Goal: Task Accomplishment & Management: Manage account settings

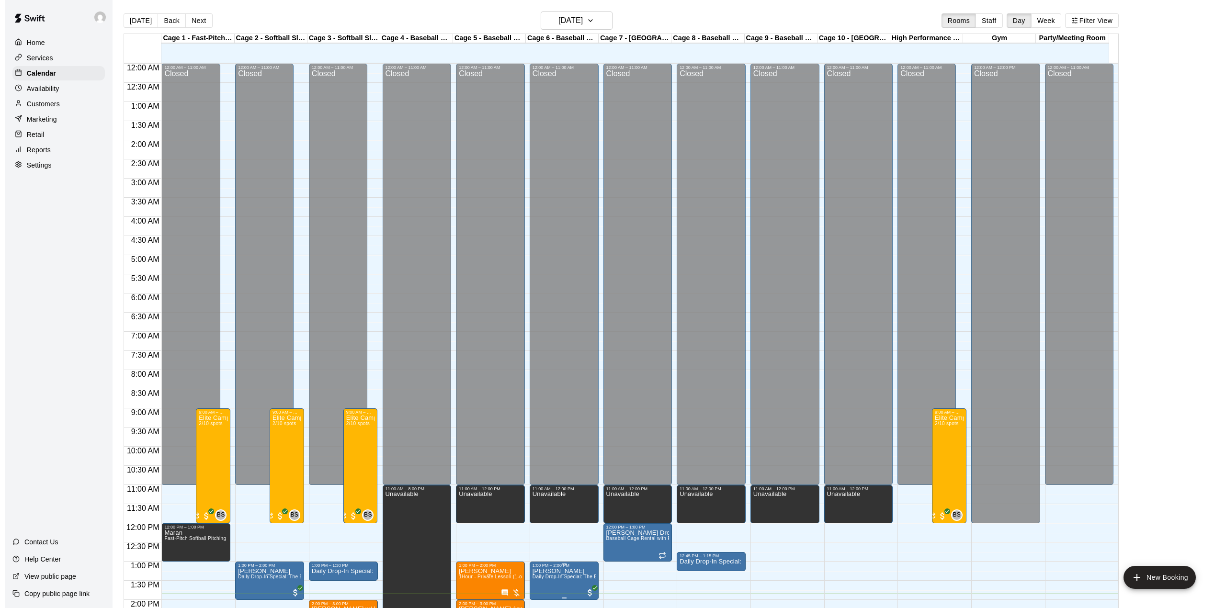
scroll to position [335, 0]
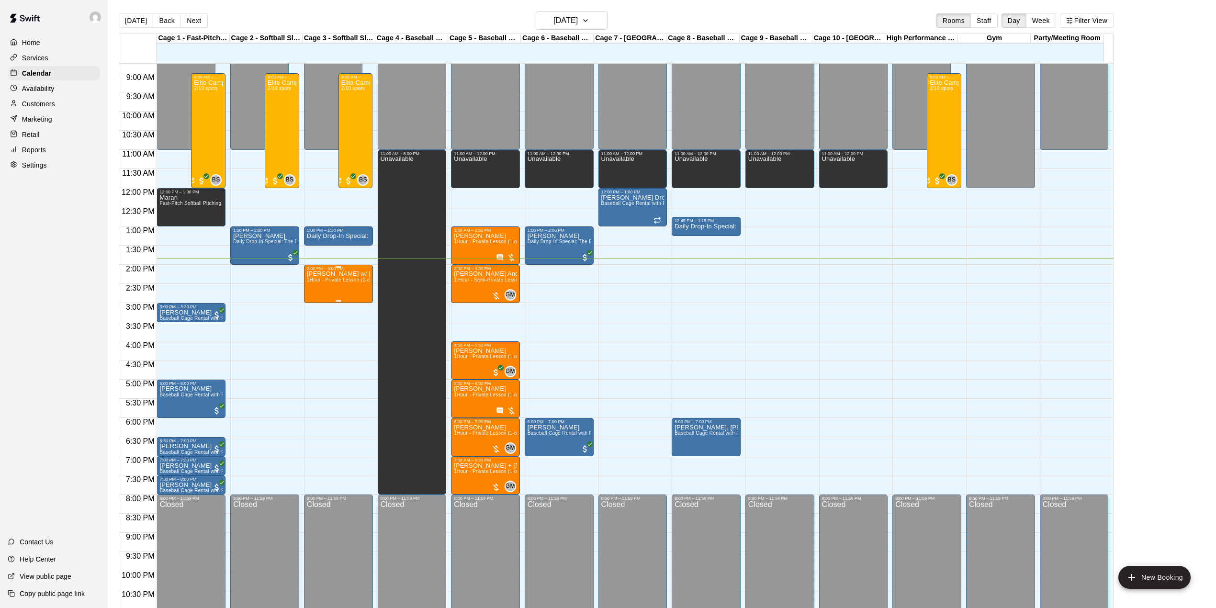
click at [318, 282] on span "1Hour - Private Lesson (1-on-1)" at bounding box center [343, 279] width 72 height 5
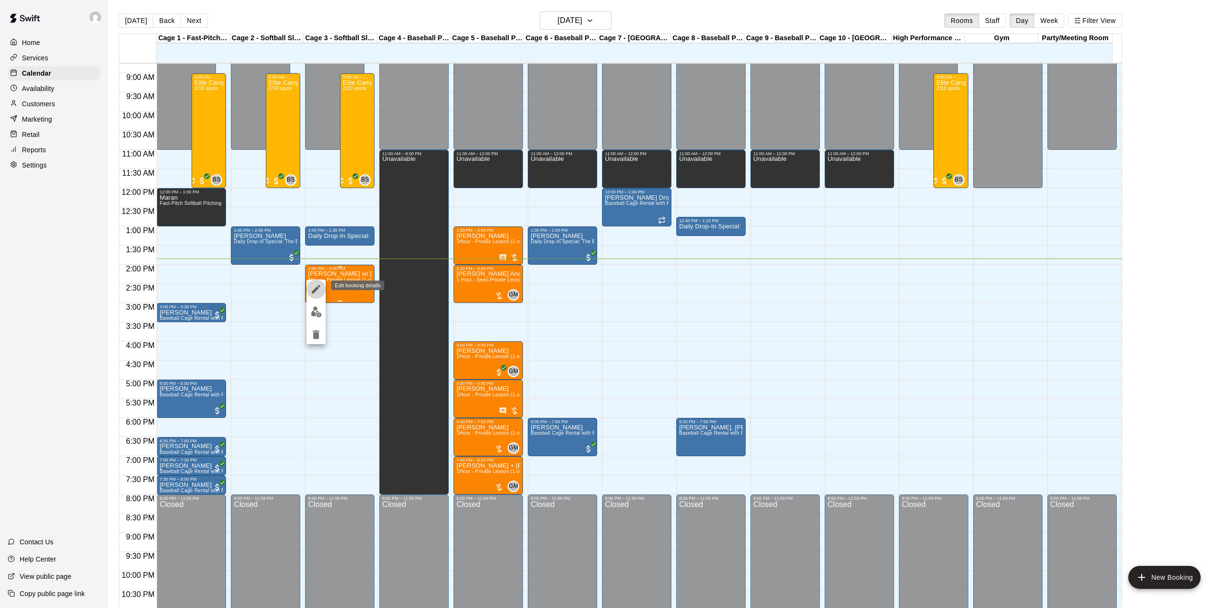
click at [318, 282] on button "edit" at bounding box center [315, 289] width 19 height 19
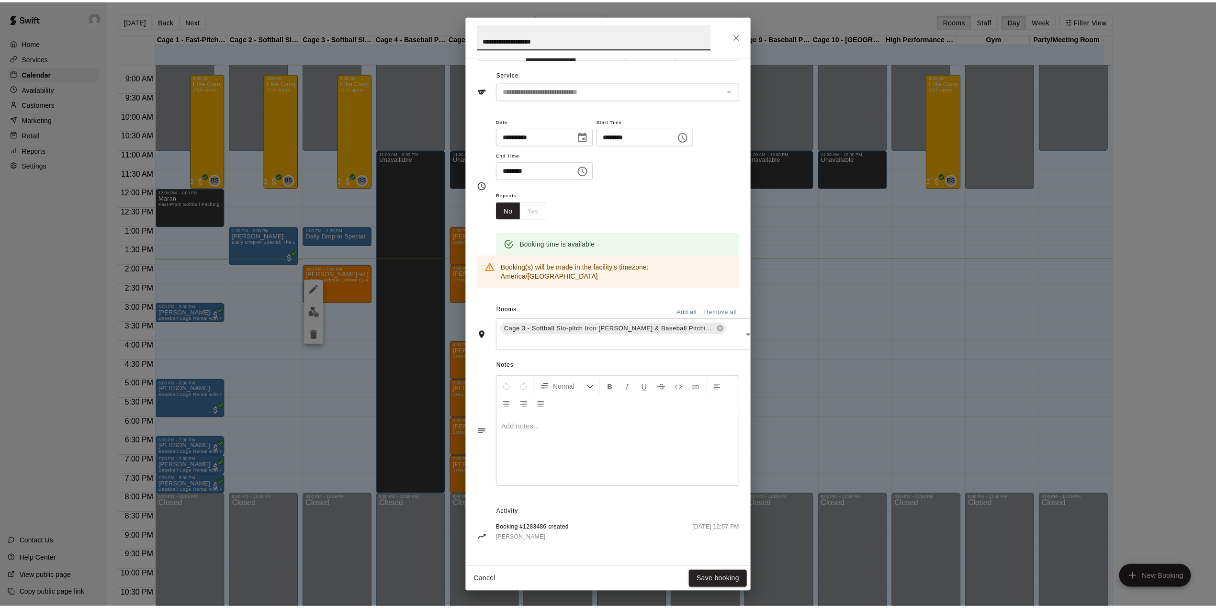
scroll to position [0, 0]
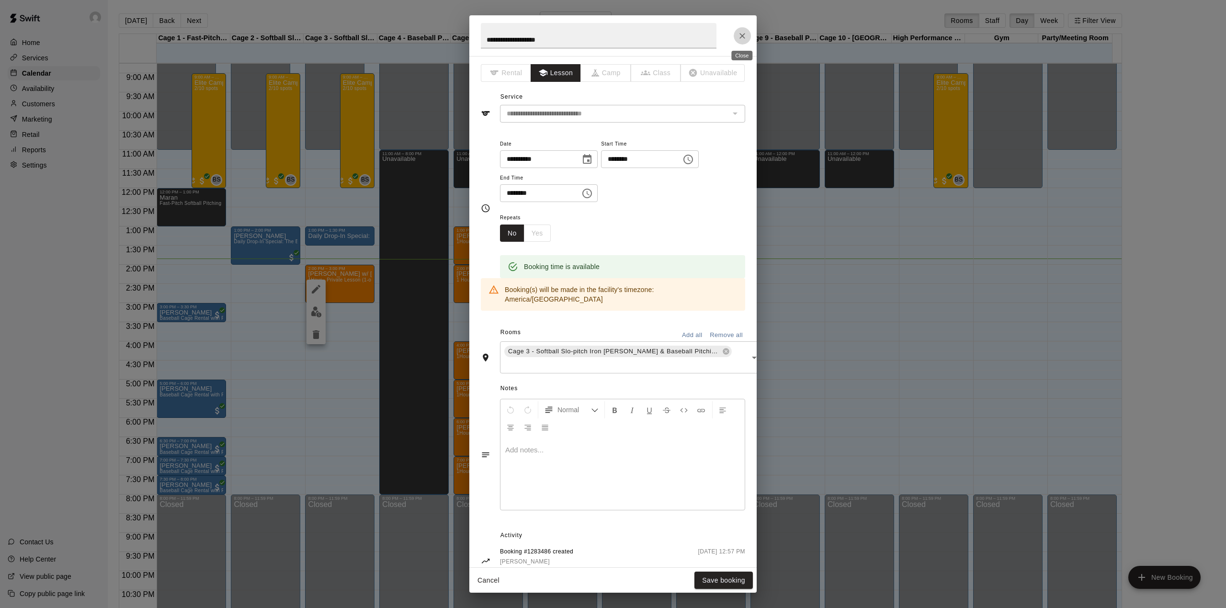
click at [738, 38] on icon "Close" at bounding box center [742, 36] width 10 height 10
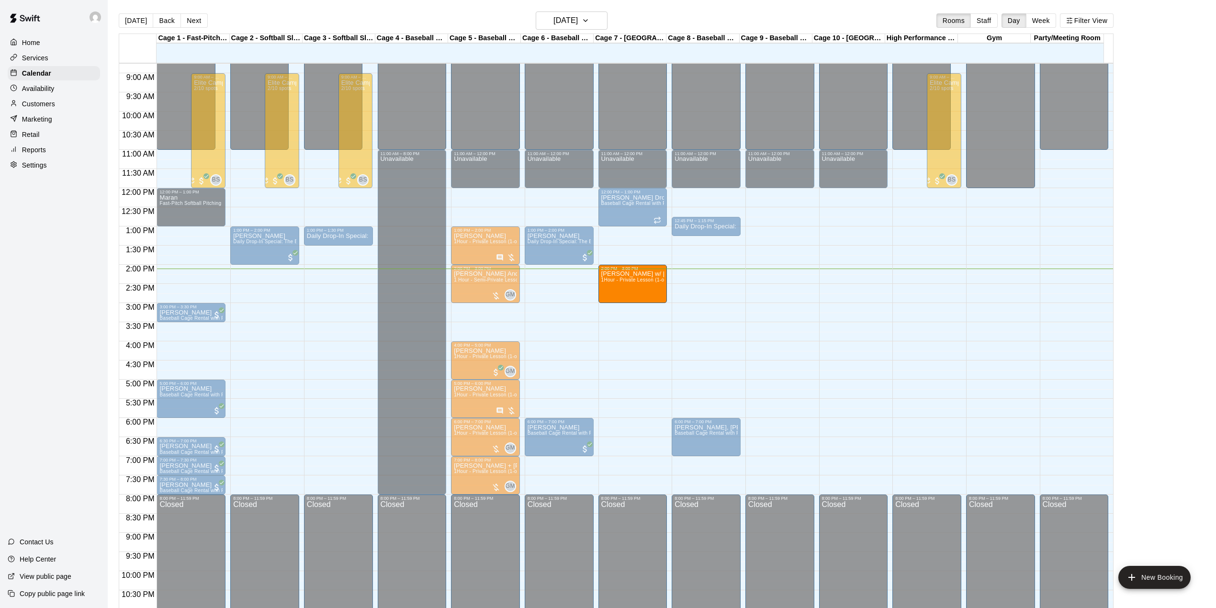
drag, startPoint x: 339, startPoint y: 283, endPoint x: 616, endPoint y: 290, distance: 276.3
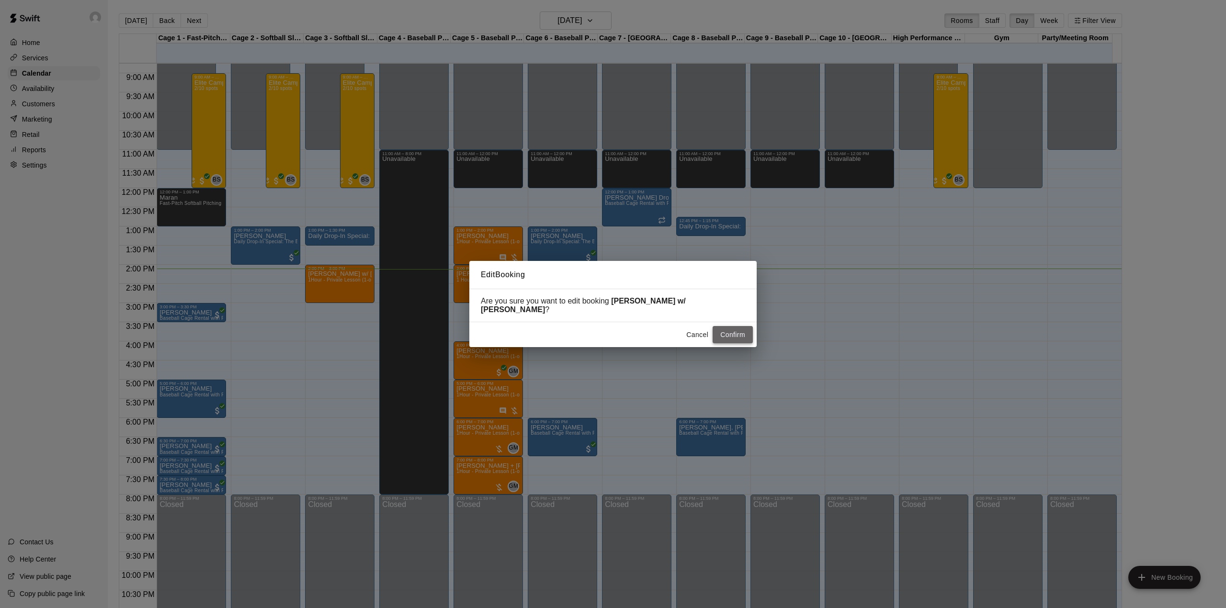
click at [734, 329] on button "Confirm" at bounding box center [732, 335] width 40 height 18
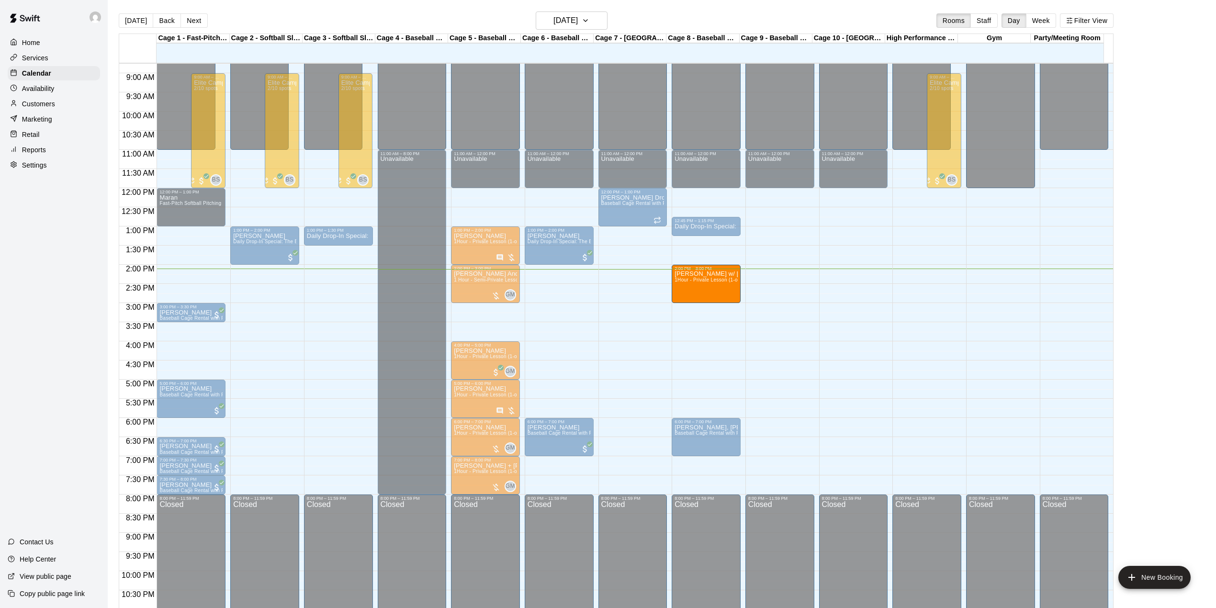
drag, startPoint x: 636, startPoint y: 283, endPoint x: 683, endPoint y: 286, distance: 46.5
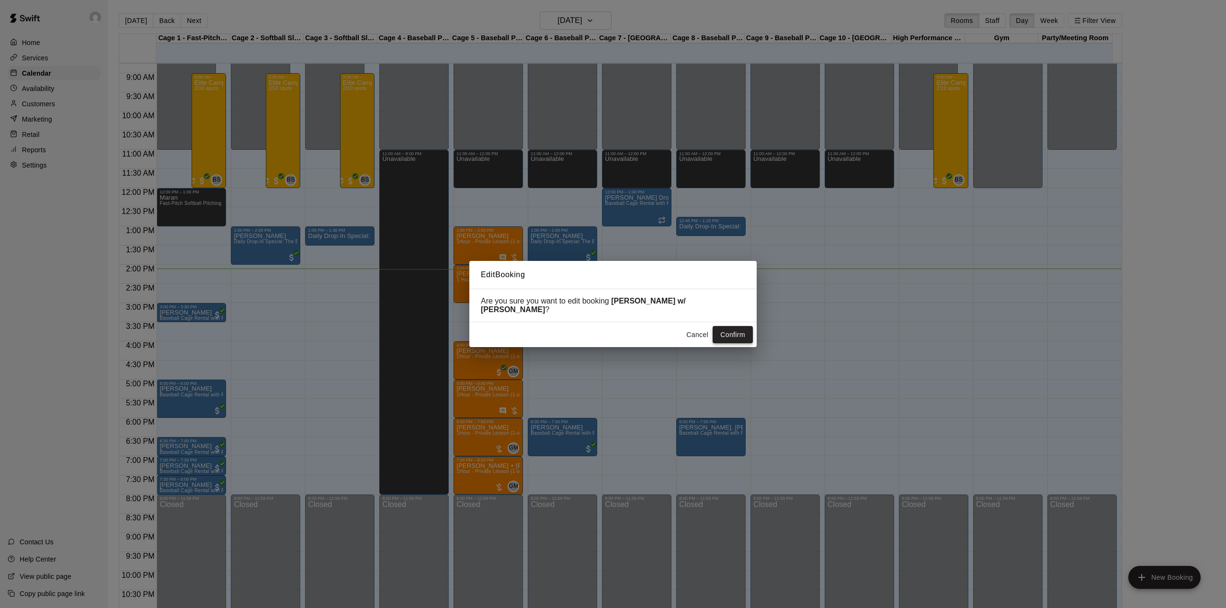
click at [732, 330] on button "Confirm" at bounding box center [732, 335] width 40 height 18
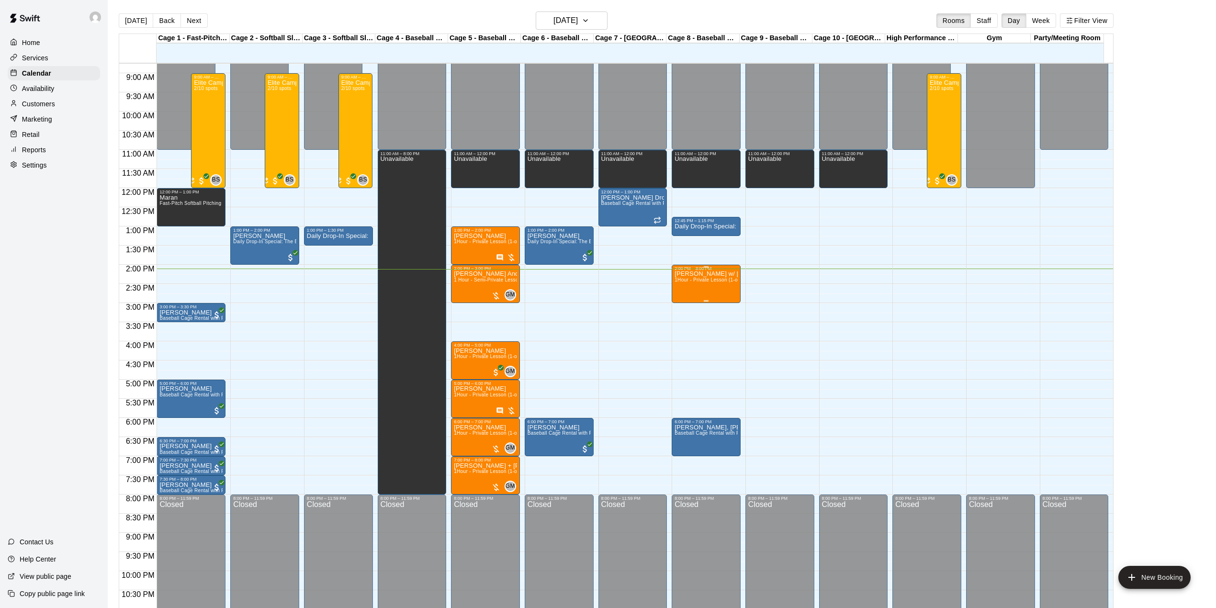
click at [697, 288] on div "[PERSON_NAME] w/ [PERSON_NAME] 1Hour - Private Lesson (1-on-1)" at bounding box center [706, 575] width 63 height 608
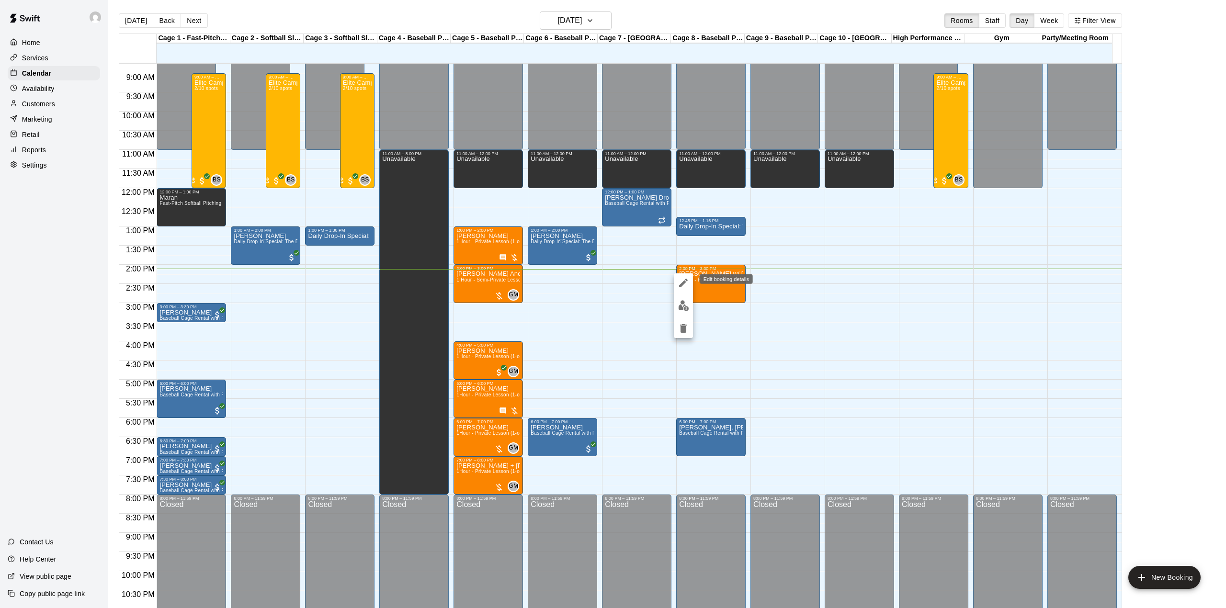
click at [686, 282] on icon "edit" at bounding box center [682, 282] width 11 height 11
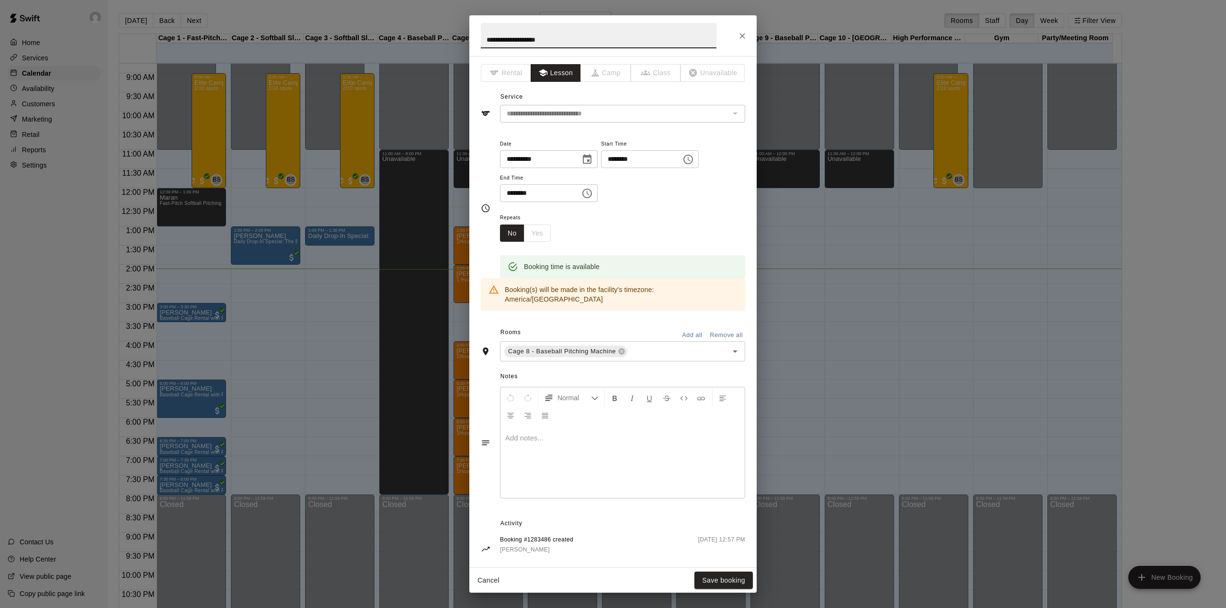
drag, startPoint x: 598, startPoint y: 40, endPoint x: 527, endPoint y: 44, distance: 71.4
click at [527, 44] on input "**********" at bounding box center [599, 35] width 236 height 25
type input "**********"
click at [710, 583] on button "Save booking" at bounding box center [723, 581] width 58 height 18
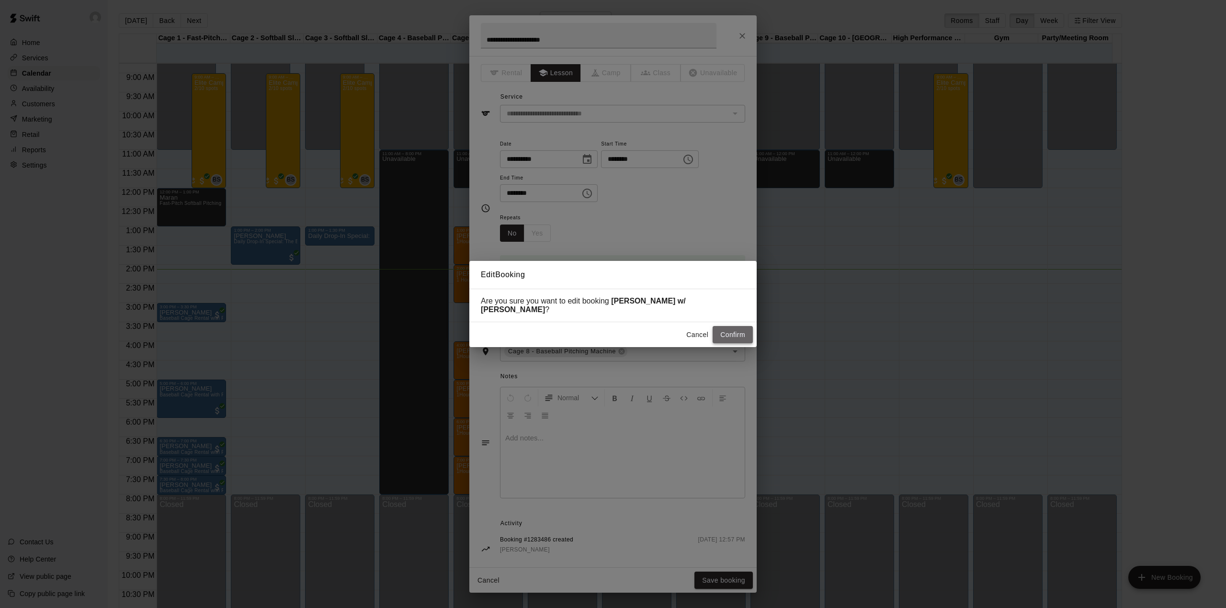
click at [734, 332] on button "Confirm" at bounding box center [732, 335] width 40 height 18
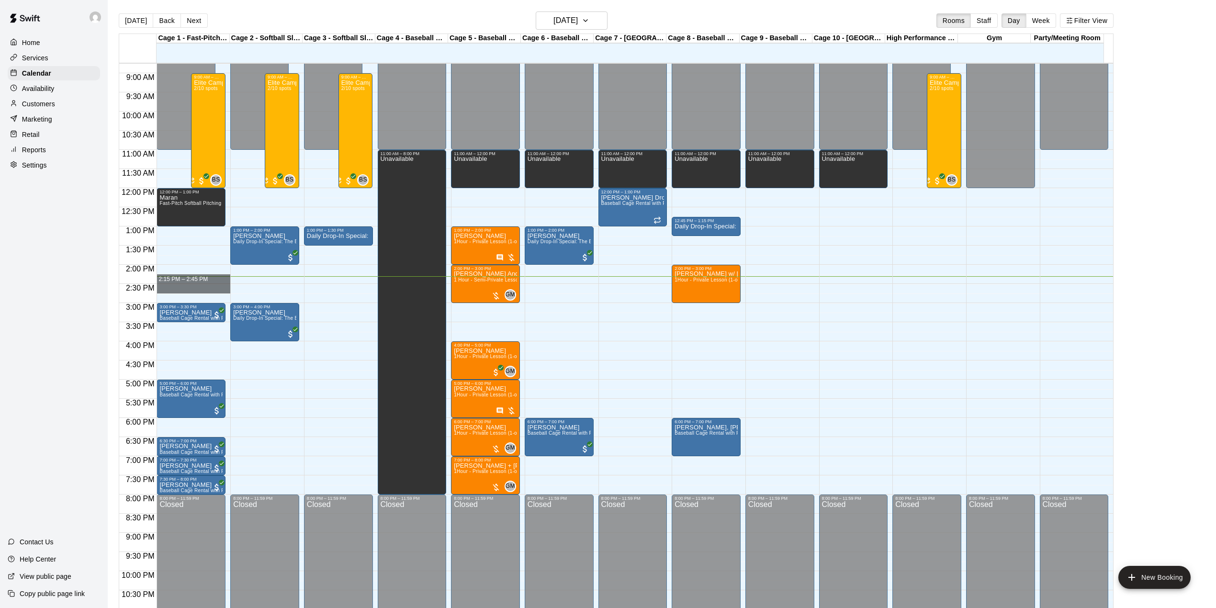
drag, startPoint x: 198, startPoint y: 280, endPoint x: 198, endPoint y: 290, distance: 9.6
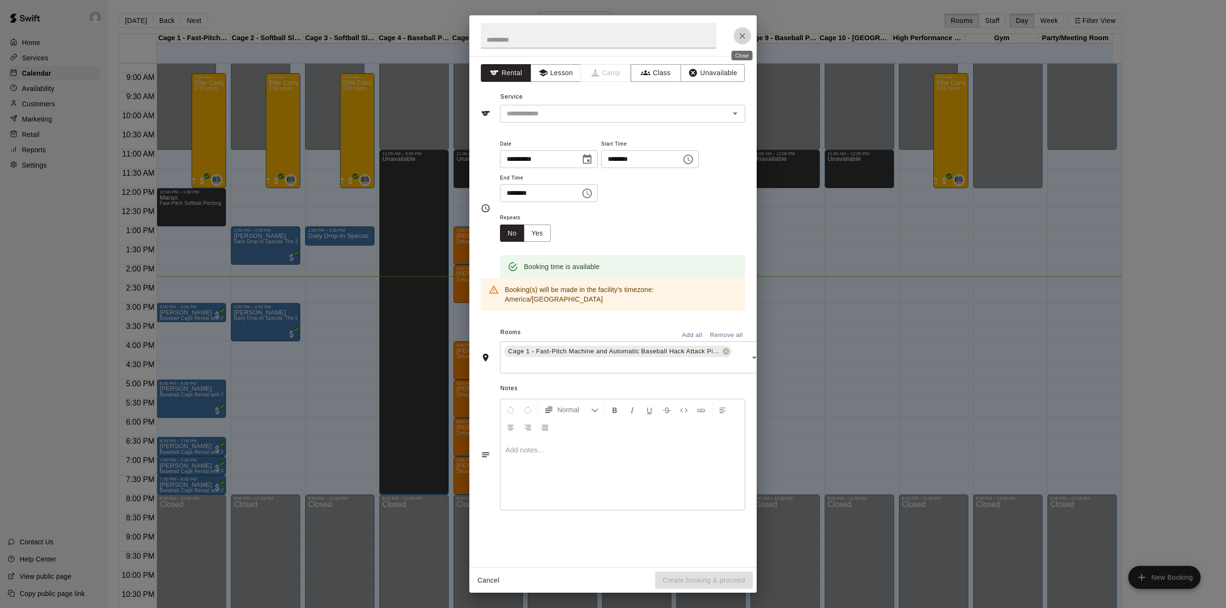
click at [746, 37] on icon "Close" at bounding box center [742, 36] width 10 height 10
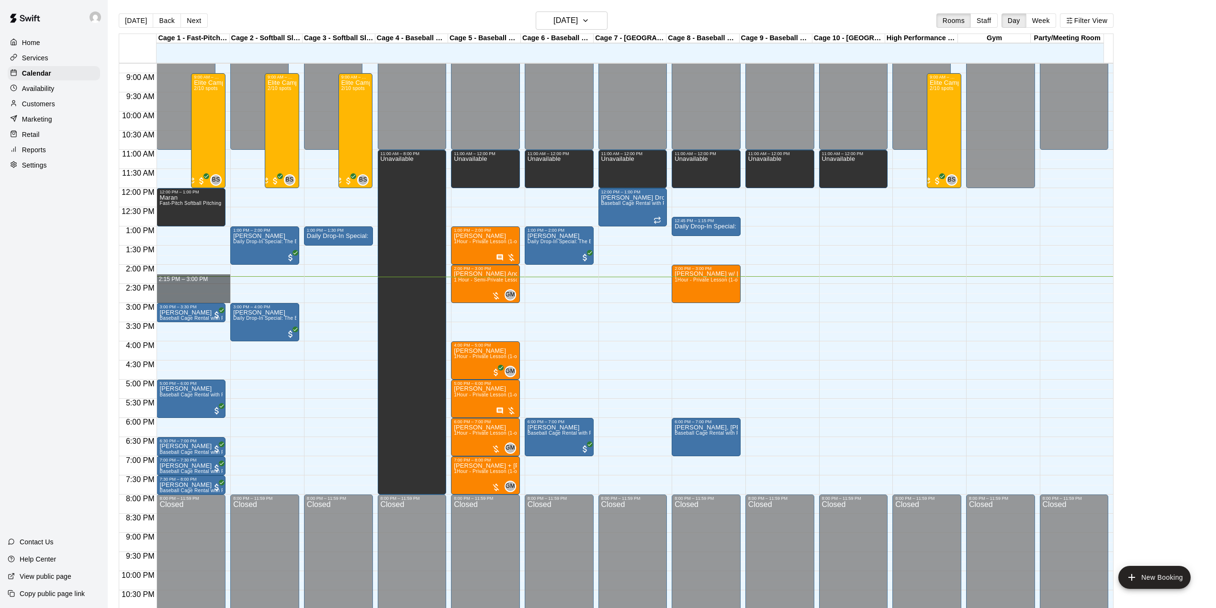
drag, startPoint x: 188, startPoint y: 280, endPoint x: 196, endPoint y: 304, distance: 24.8
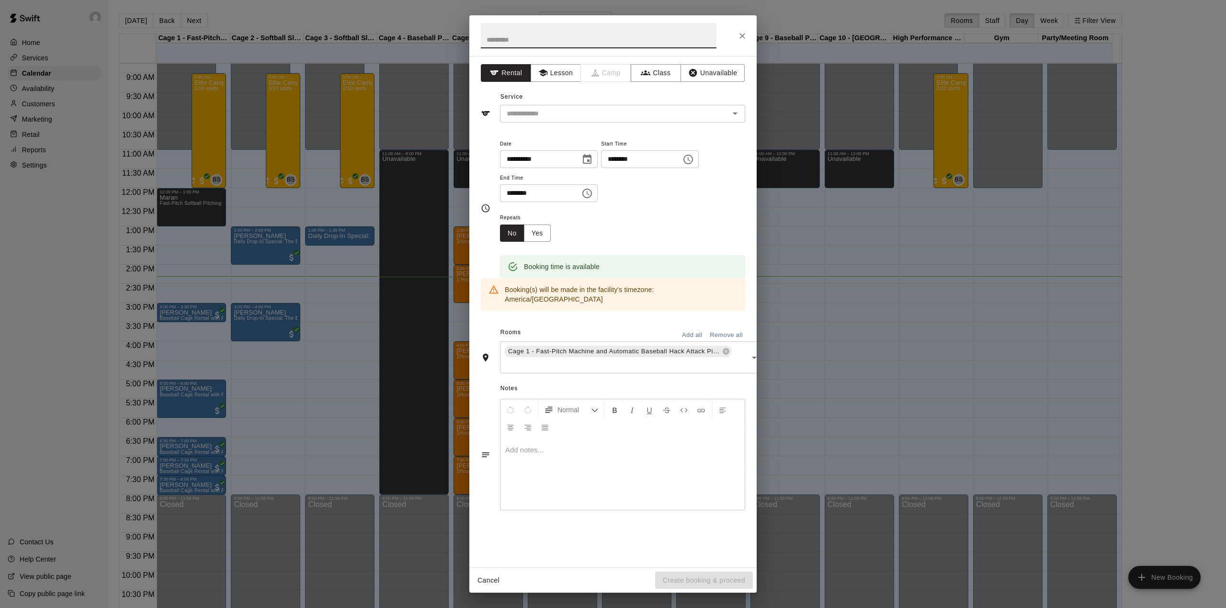
click at [569, 41] on input "text" at bounding box center [599, 35] width 236 height 25
type input "*******"
click at [595, 115] on input "text" at bounding box center [608, 114] width 211 height 12
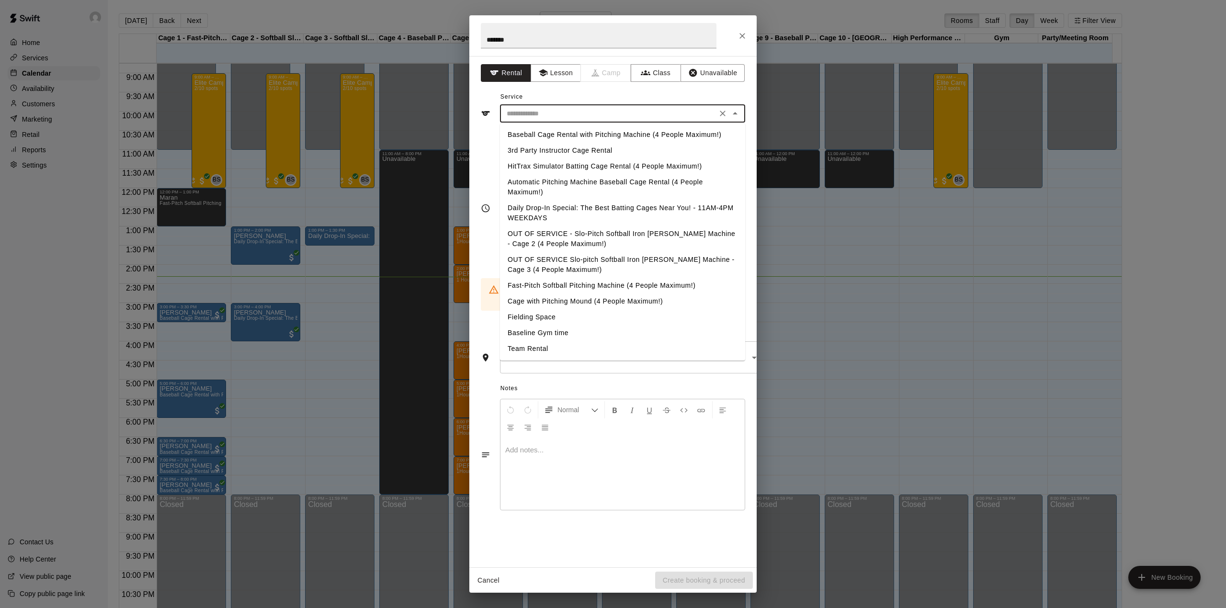
click at [583, 288] on li "Fast-Pitch Softball Pitching Machine (4 People Maximum!)" at bounding box center [622, 286] width 245 height 16
type input "**********"
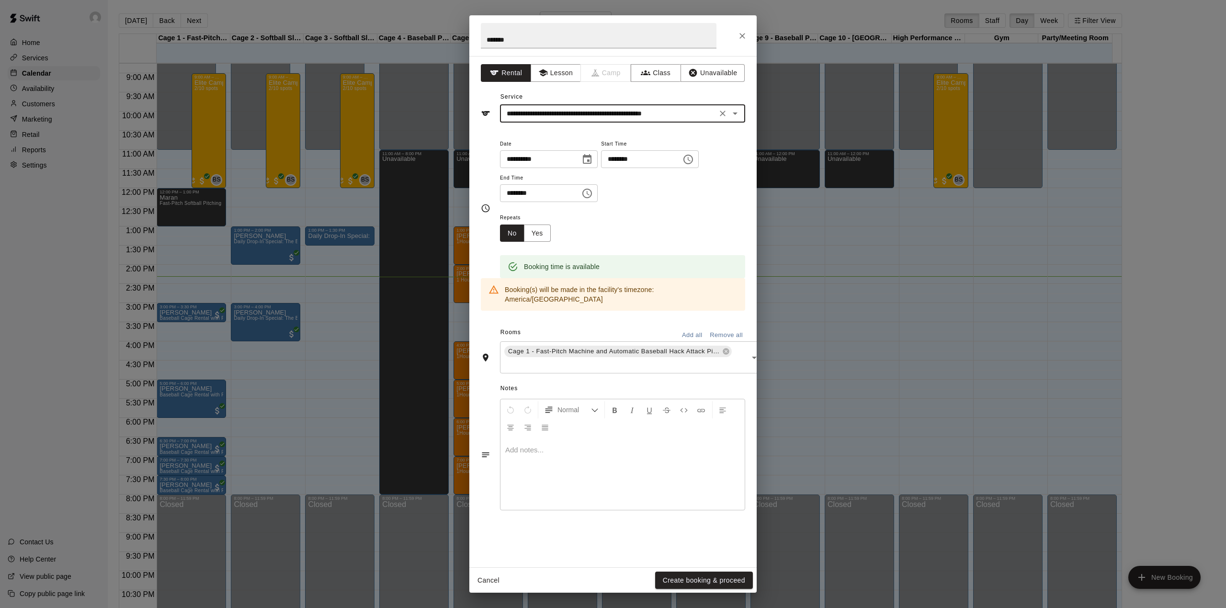
click at [699, 571] on div "Cancel Create booking & proceed" at bounding box center [612, 580] width 287 height 25
click at [698, 576] on button "Create booking & proceed" at bounding box center [704, 581] width 98 height 18
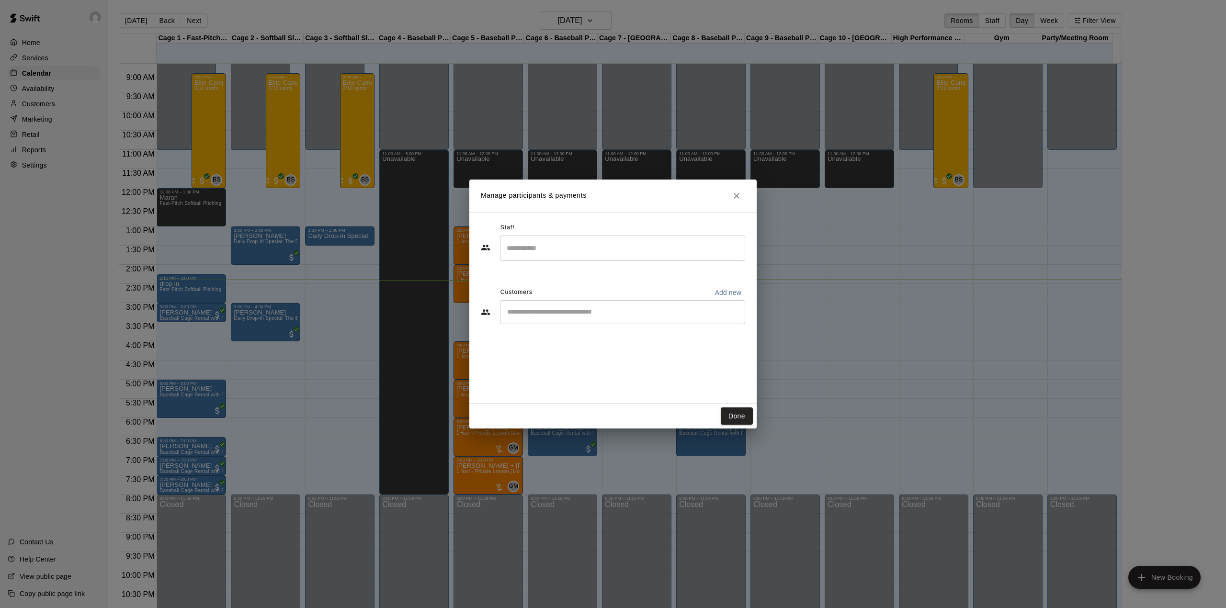
drag, startPoint x: 698, startPoint y: 576, endPoint x: 732, endPoint y: 13, distance: 564.1
click at [732, 13] on div "Manage participants & payments Staff ​ Customers Add new ​ Done" at bounding box center [613, 304] width 1226 height 608
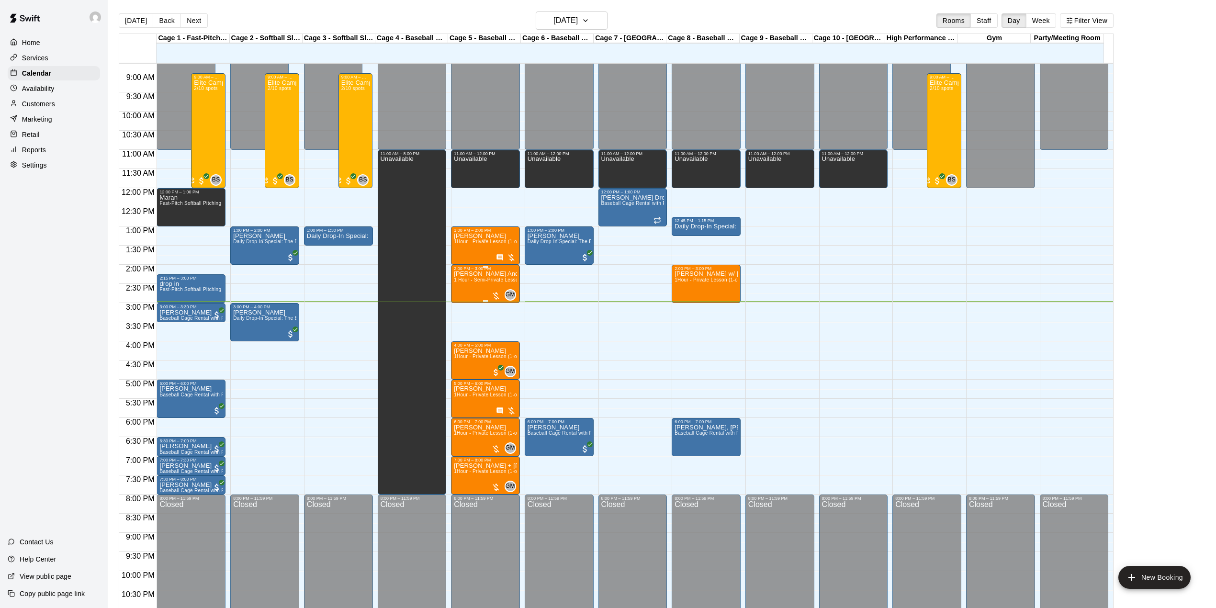
click at [487, 287] on div "[PERSON_NAME] And [PERSON_NAME] 1 Hour - Semi-Private Lesson (2-on-1)" at bounding box center [485, 575] width 63 height 608
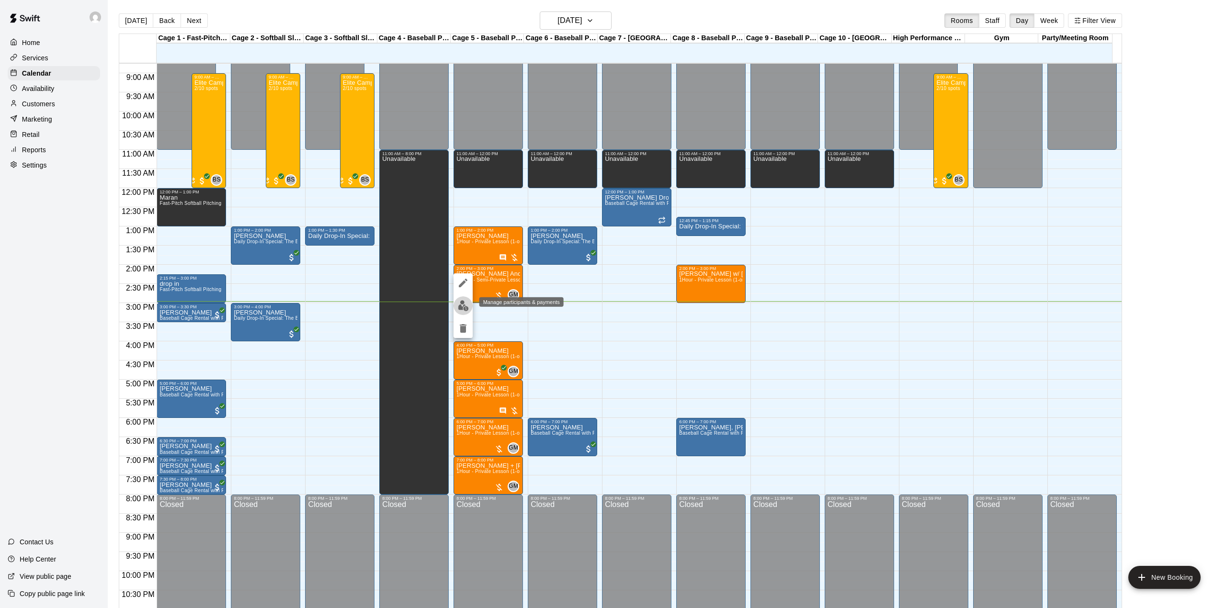
click at [469, 304] on button "edit" at bounding box center [462, 305] width 19 height 19
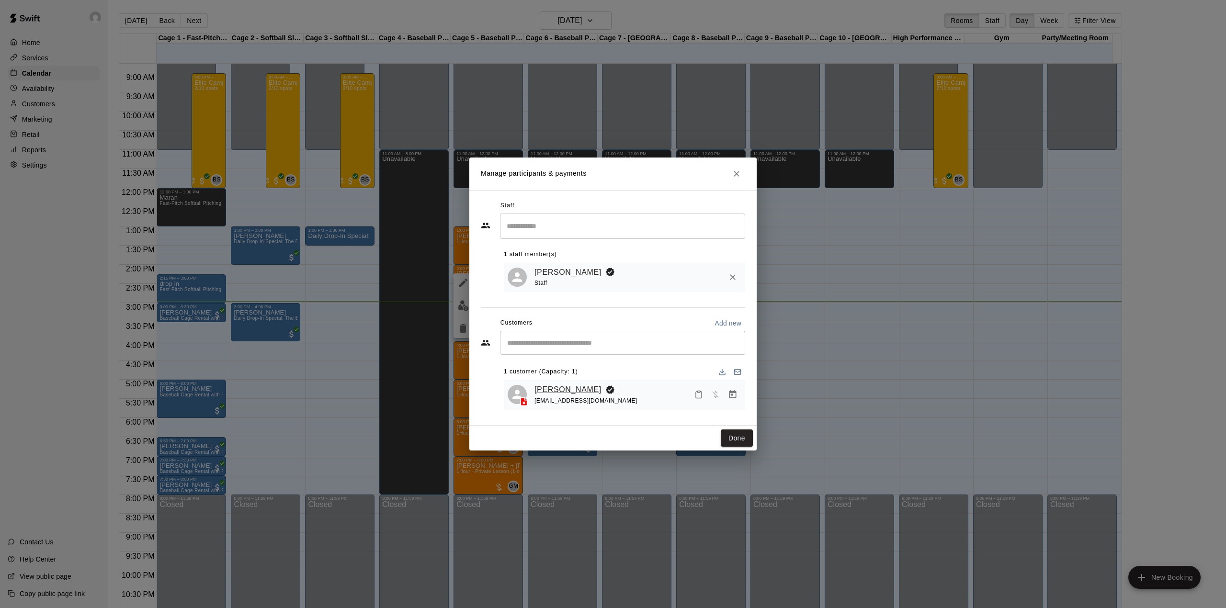
click at [565, 387] on link "[PERSON_NAME]" at bounding box center [567, 389] width 67 height 12
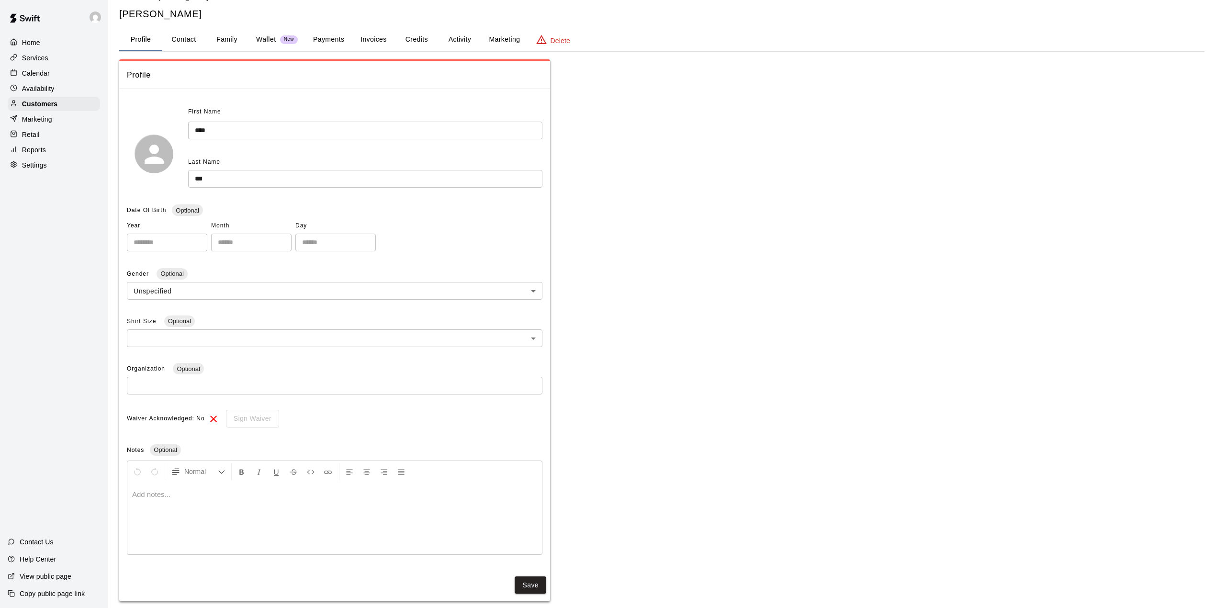
scroll to position [32, 0]
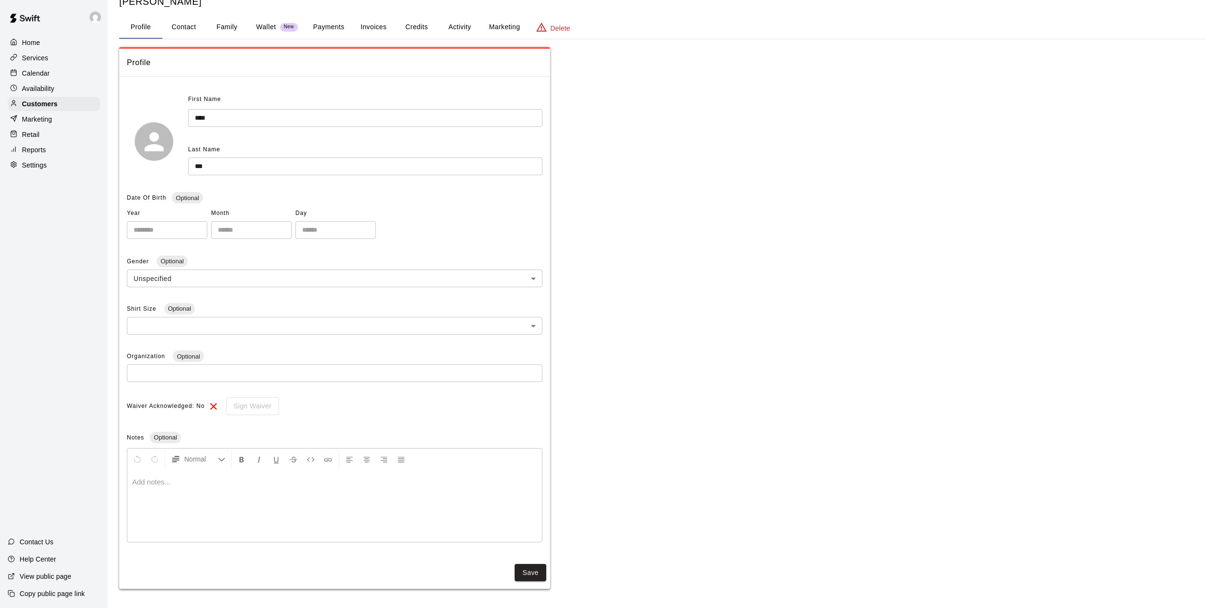
click at [383, 25] on button "Invoices" at bounding box center [373, 27] width 43 height 23
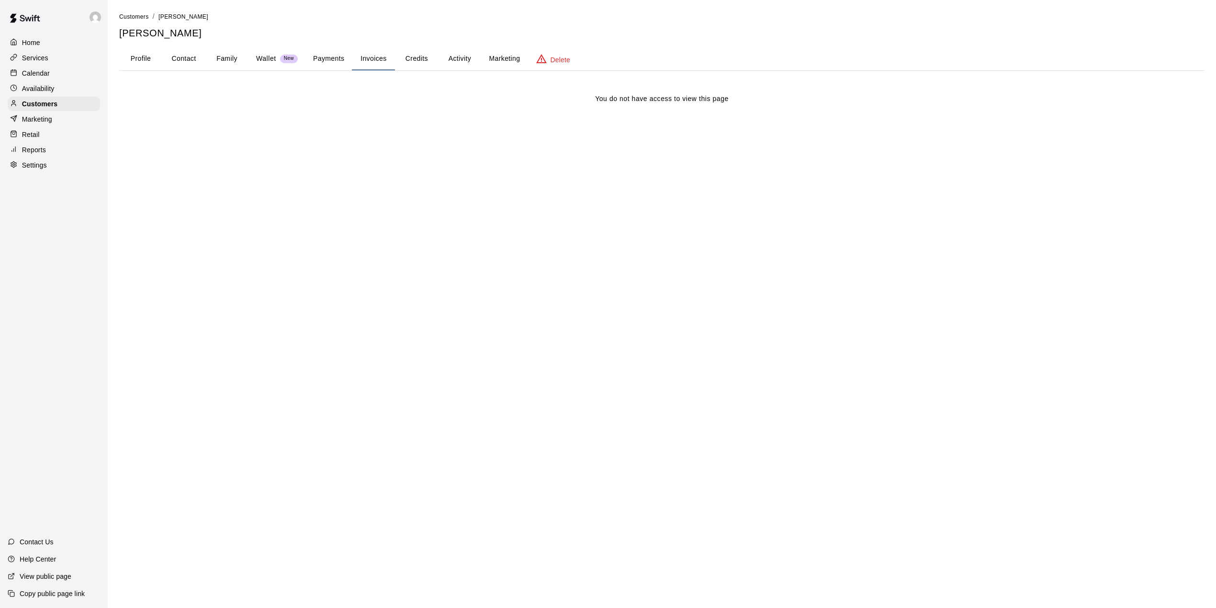
scroll to position [0, 0]
click at [452, 62] on button "Activity" at bounding box center [459, 58] width 43 height 23
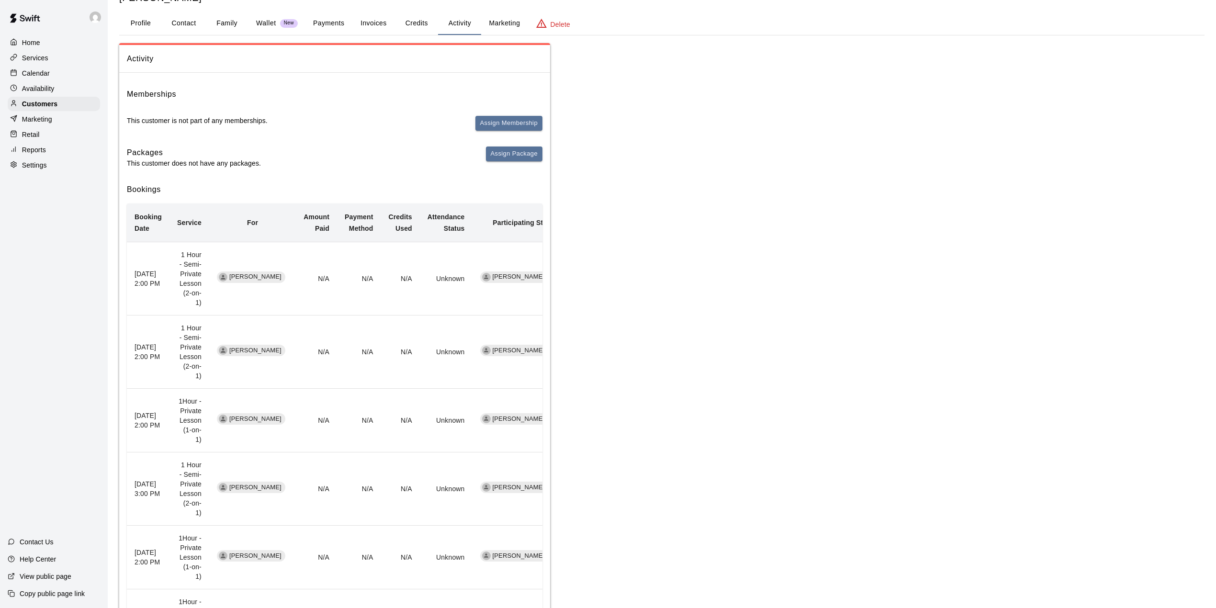
scroll to position [79, 0]
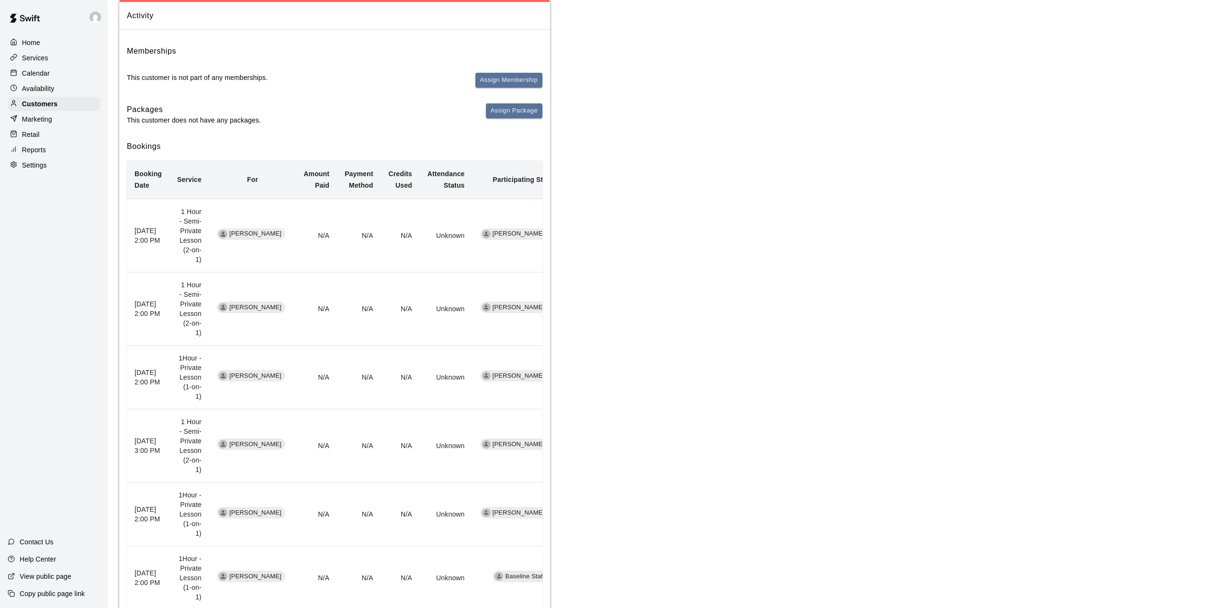
click at [619, 225] on div "Activity Memberships This customer is not part of any memberships. Assign Membe…" at bounding box center [661, 323] width 1085 height 646
click at [57, 79] on div "Calendar" at bounding box center [54, 73] width 92 height 14
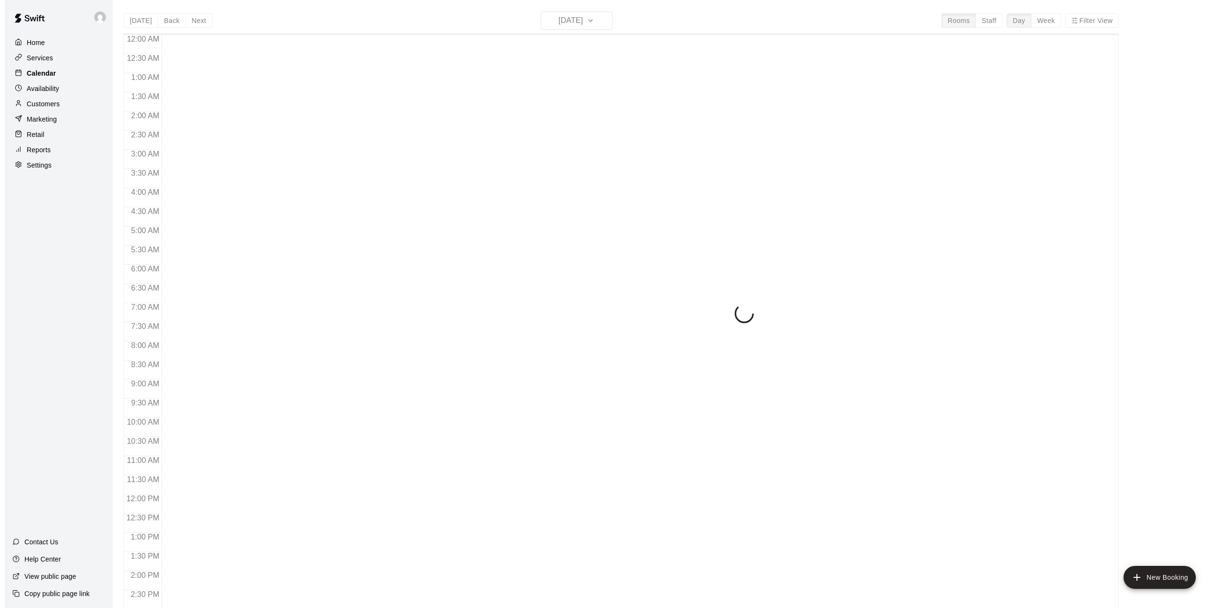
scroll to position [335, 0]
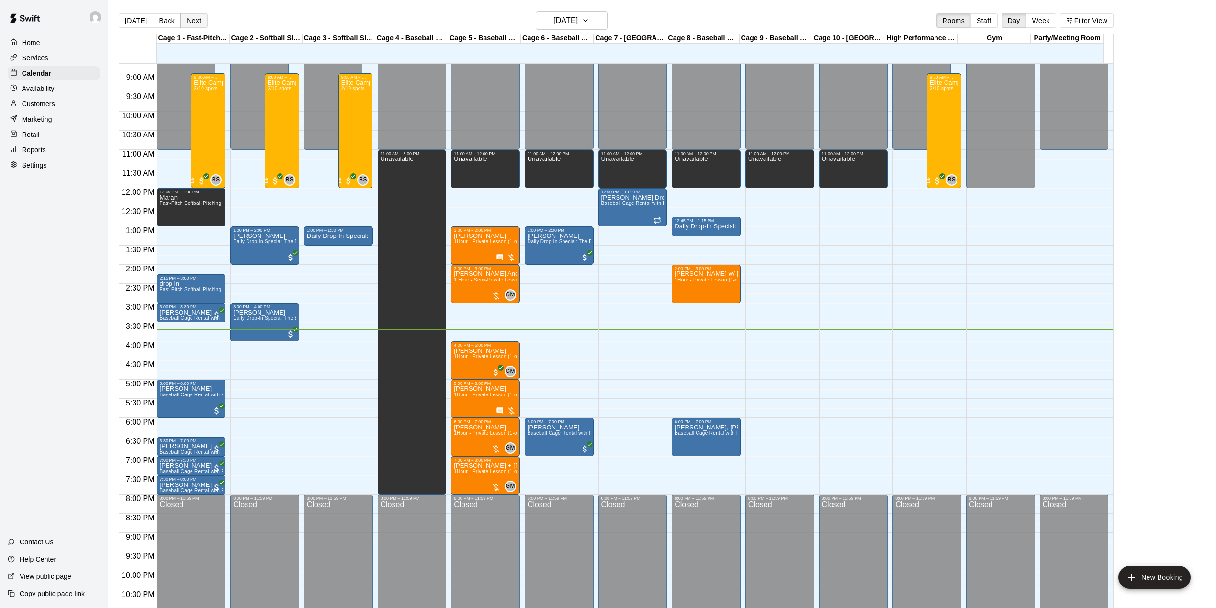
click at [202, 24] on button "Next" at bounding box center [193, 20] width 27 height 14
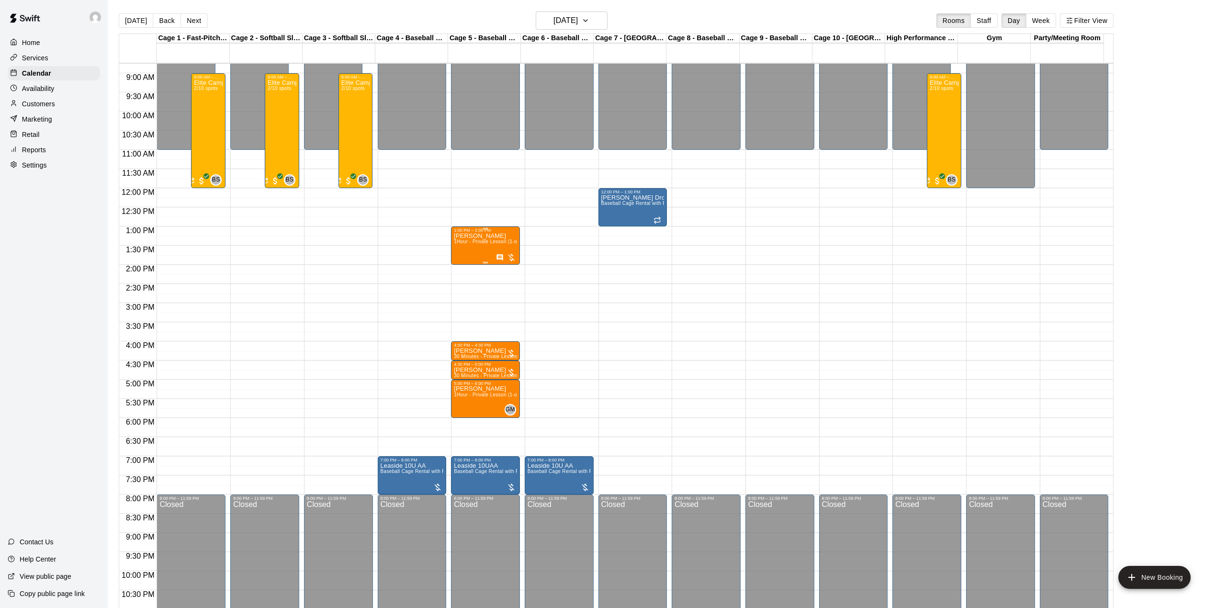
click at [475, 253] on div "[PERSON_NAME] 1Hour - Private Lesson (1-on-1)" at bounding box center [485, 537] width 63 height 608
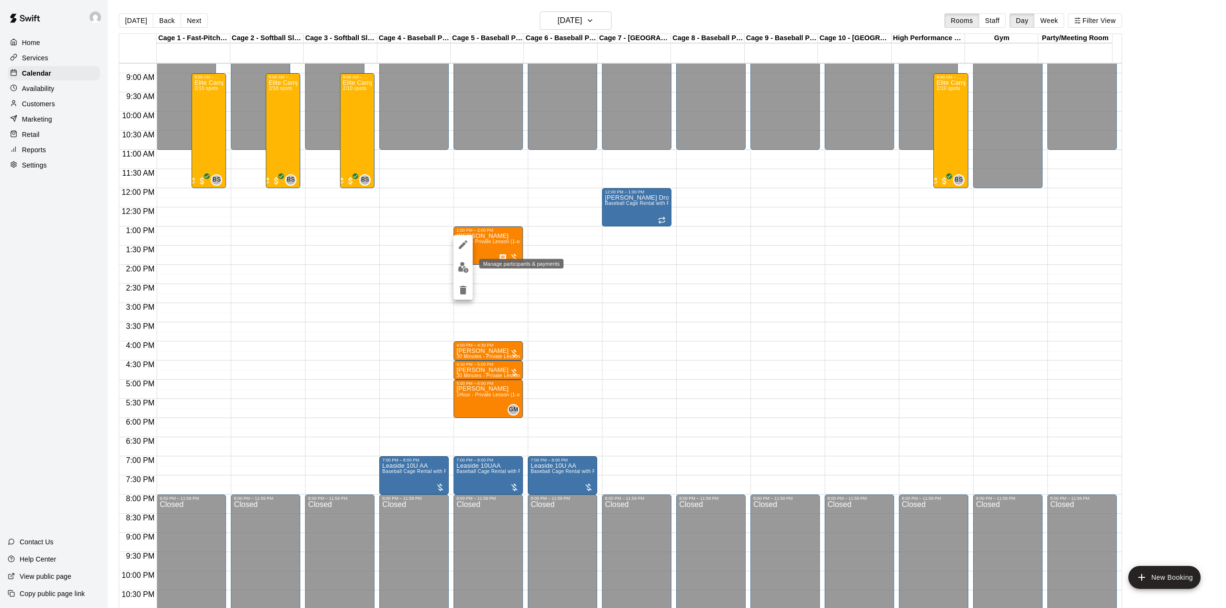
click at [462, 262] on img "edit" at bounding box center [463, 267] width 11 height 11
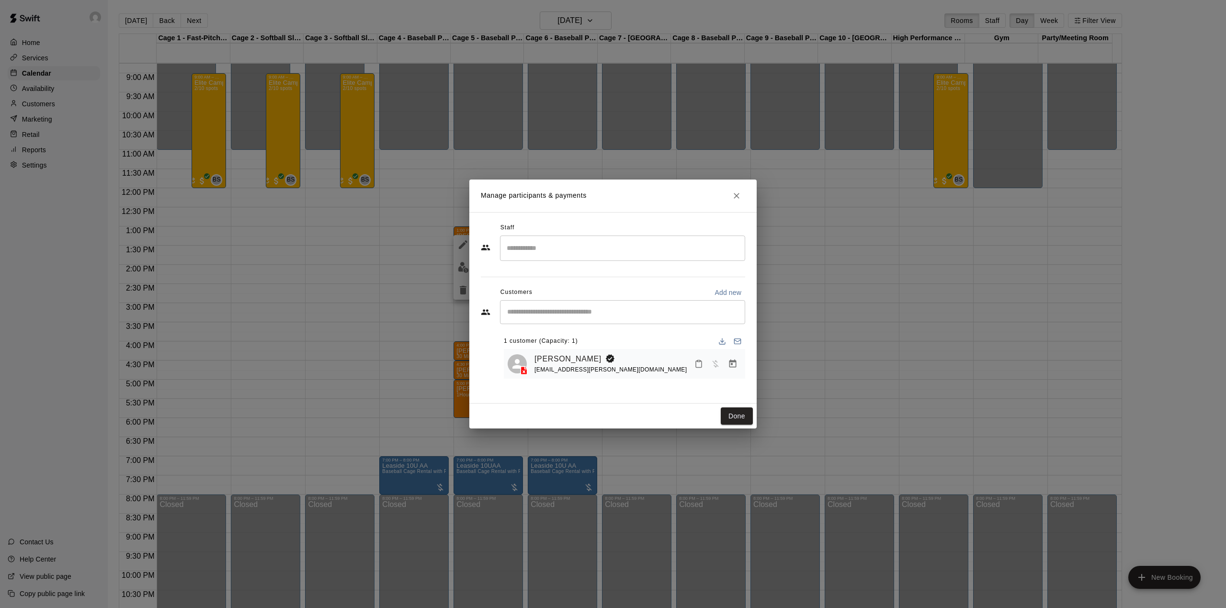
click at [546, 242] on input "Search staff" at bounding box center [622, 248] width 236 height 17
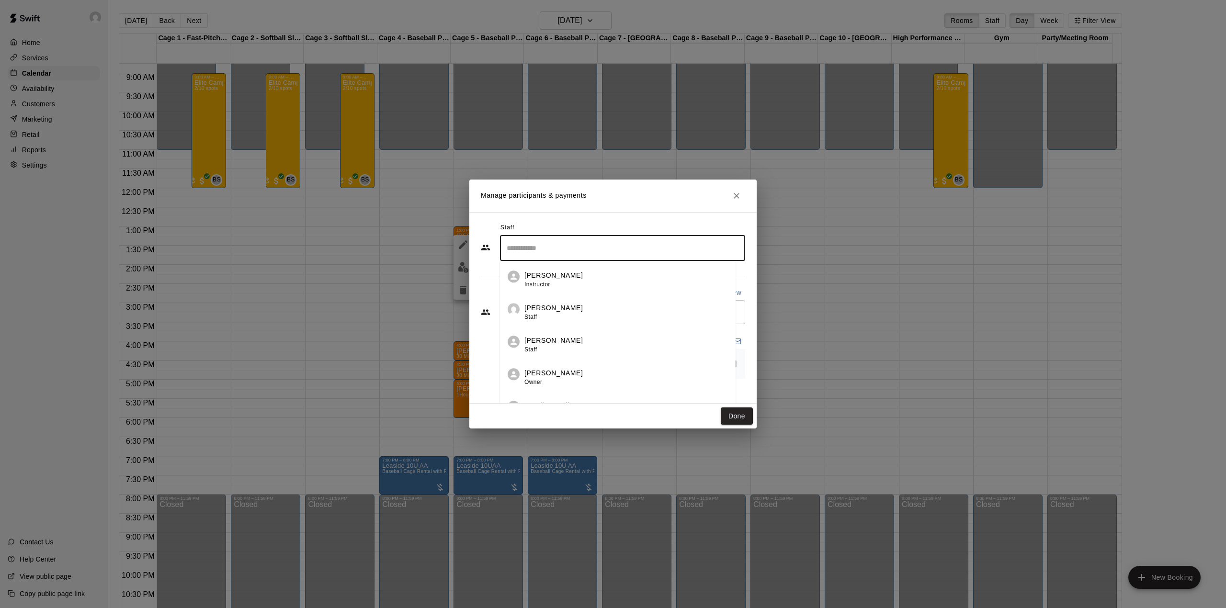
scroll to position [53, 0]
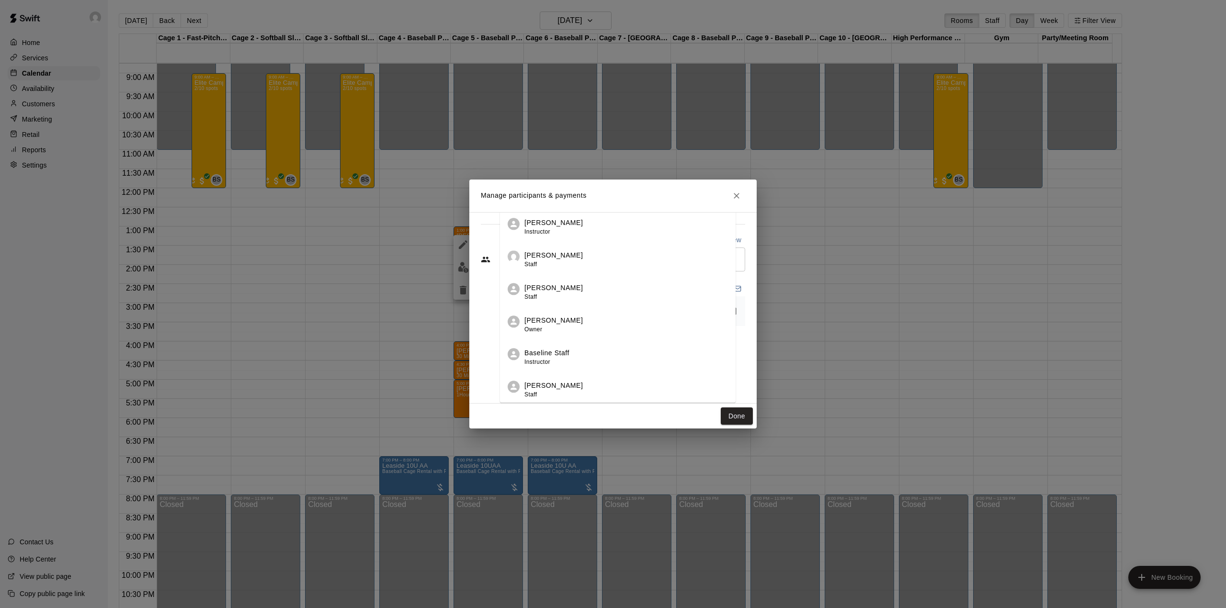
click at [571, 386] on p "[PERSON_NAME]" at bounding box center [553, 386] width 58 height 10
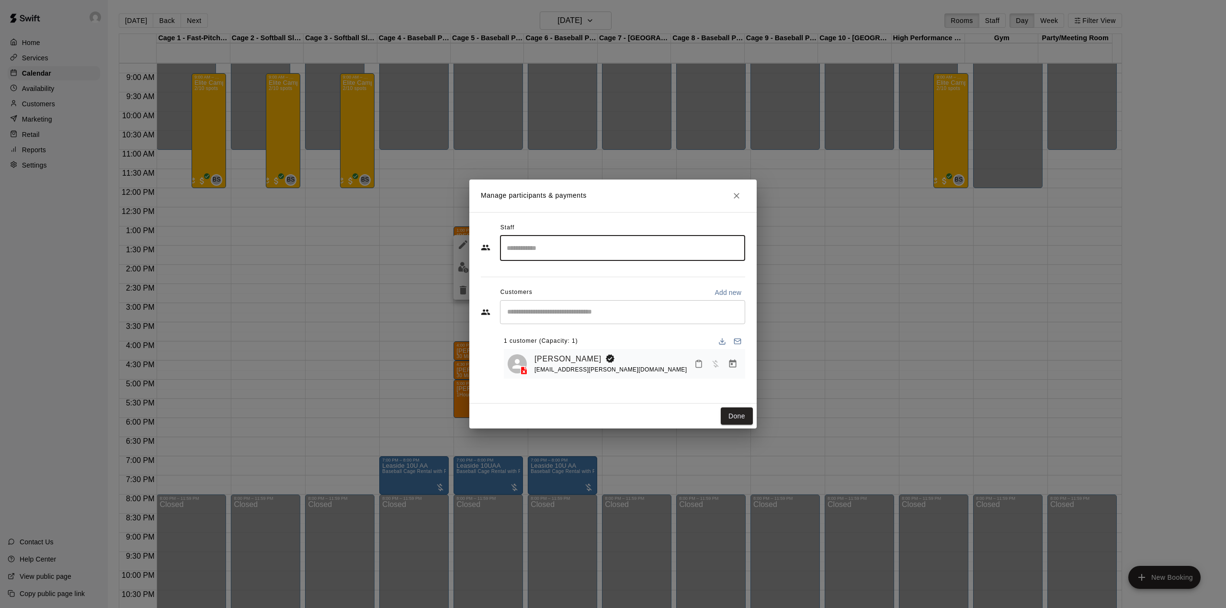
scroll to position [0, 0]
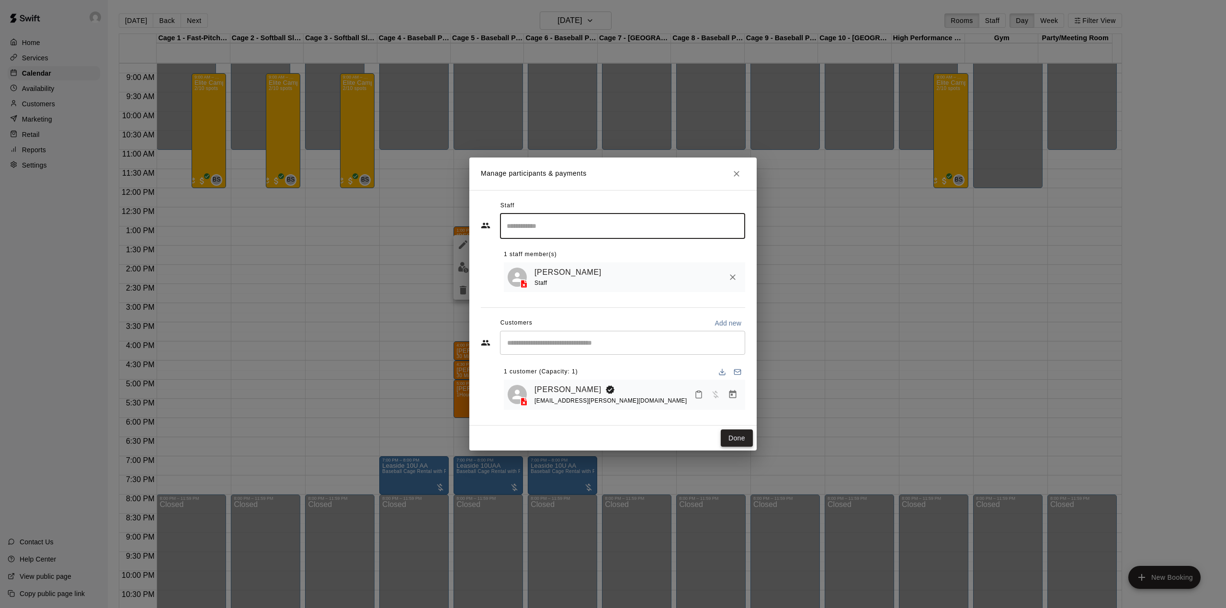
click at [733, 438] on button "Done" at bounding box center [736, 438] width 32 height 18
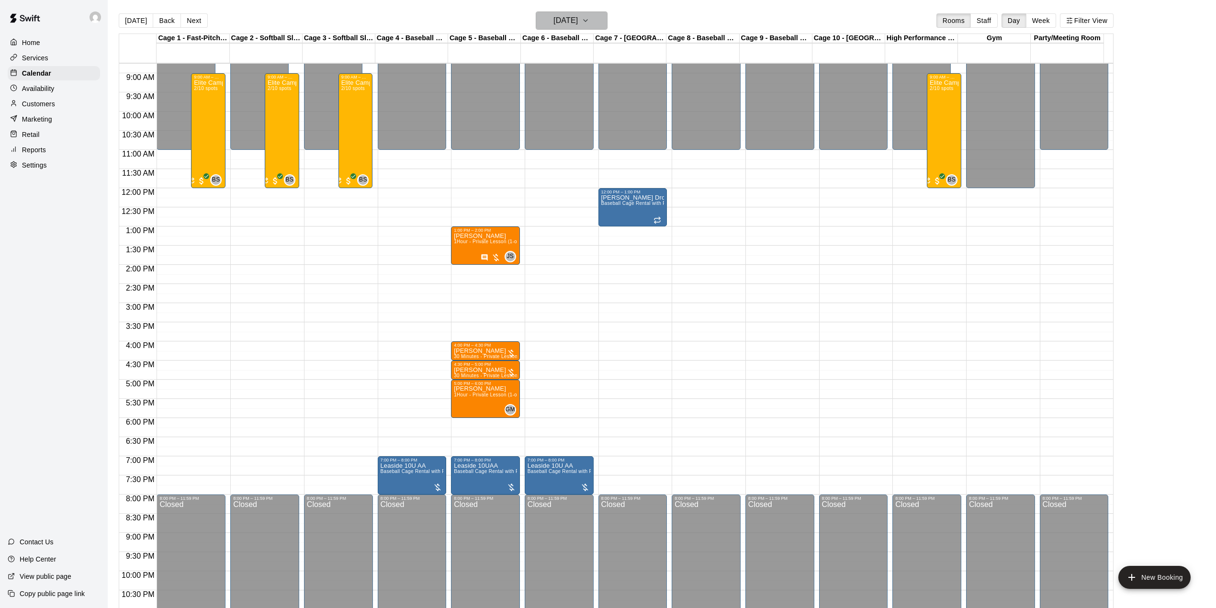
click at [567, 16] on h6 "[DATE]" at bounding box center [565, 20] width 24 height 13
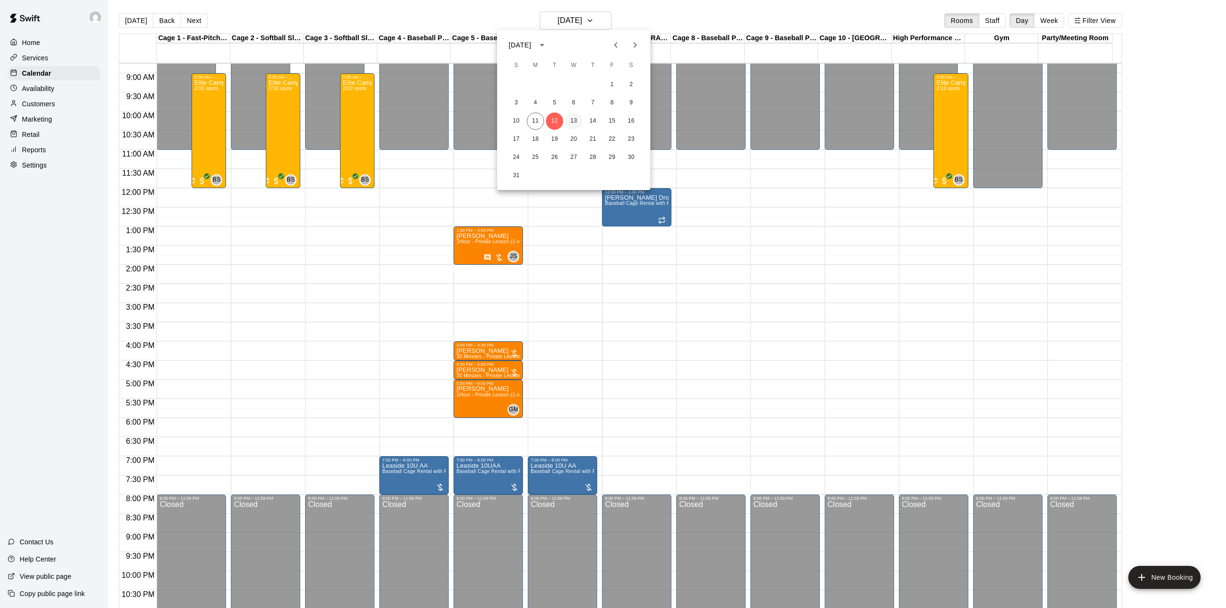
click at [574, 117] on button "13" at bounding box center [573, 121] width 17 height 17
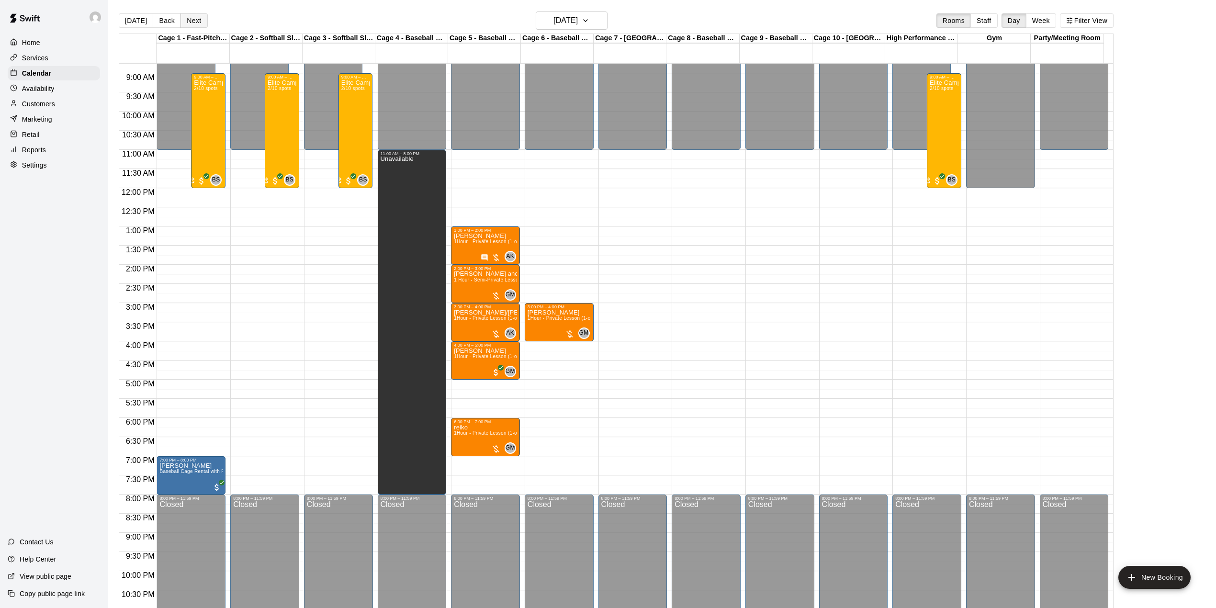
click at [203, 23] on button "Next" at bounding box center [193, 20] width 27 height 14
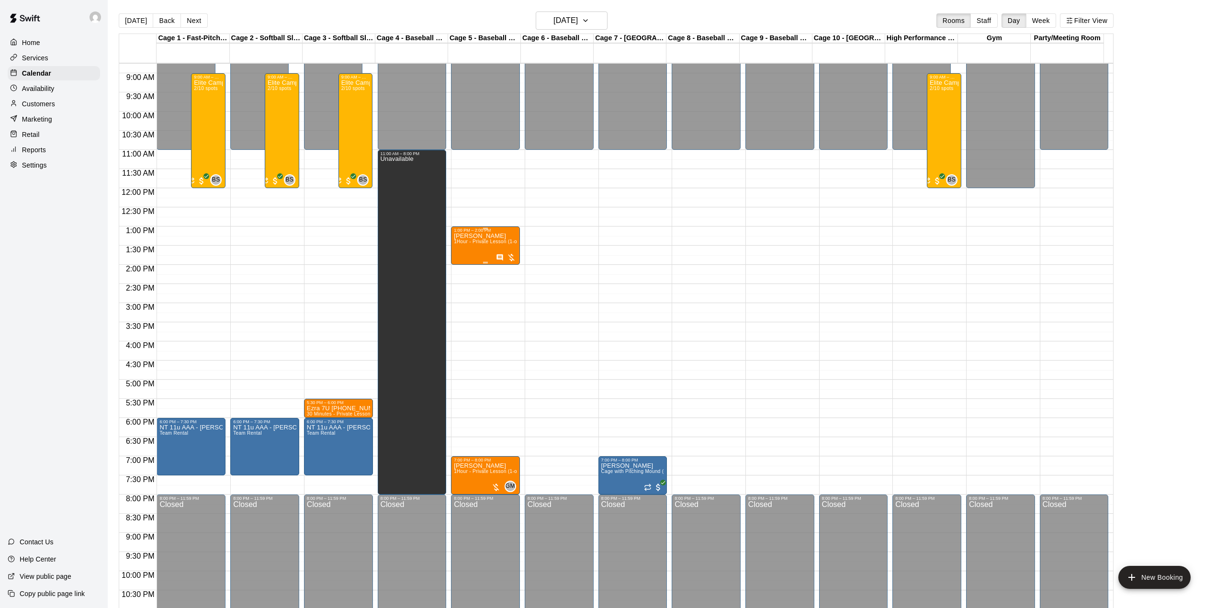
click at [472, 236] on p "[PERSON_NAME]" at bounding box center [485, 236] width 63 height 0
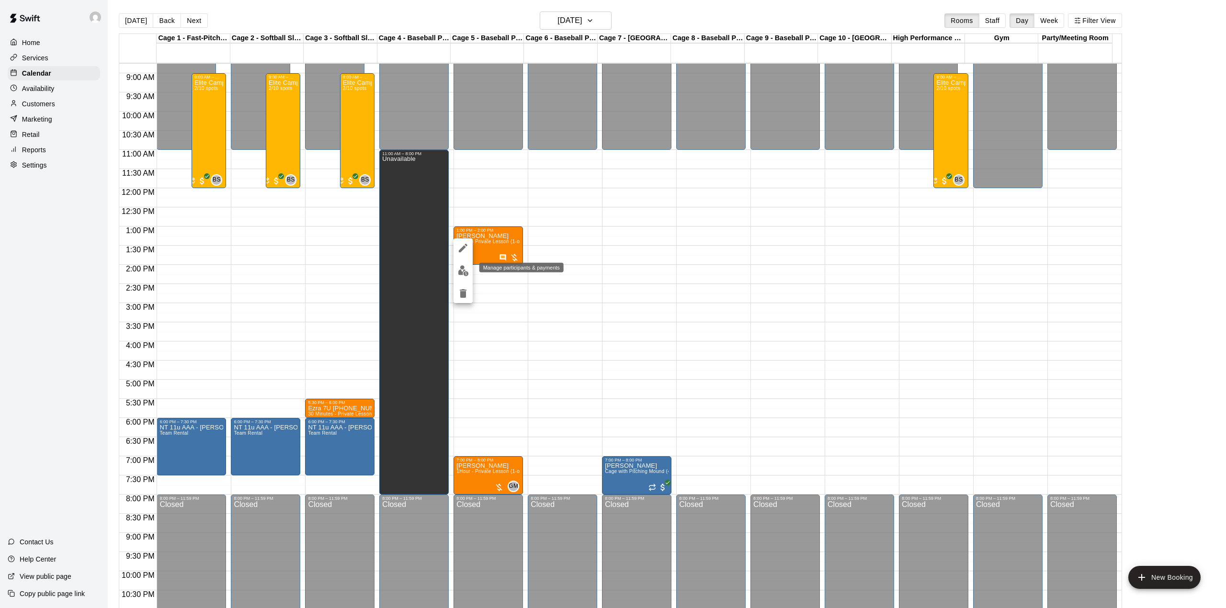
click at [464, 263] on button "edit" at bounding box center [462, 270] width 19 height 19
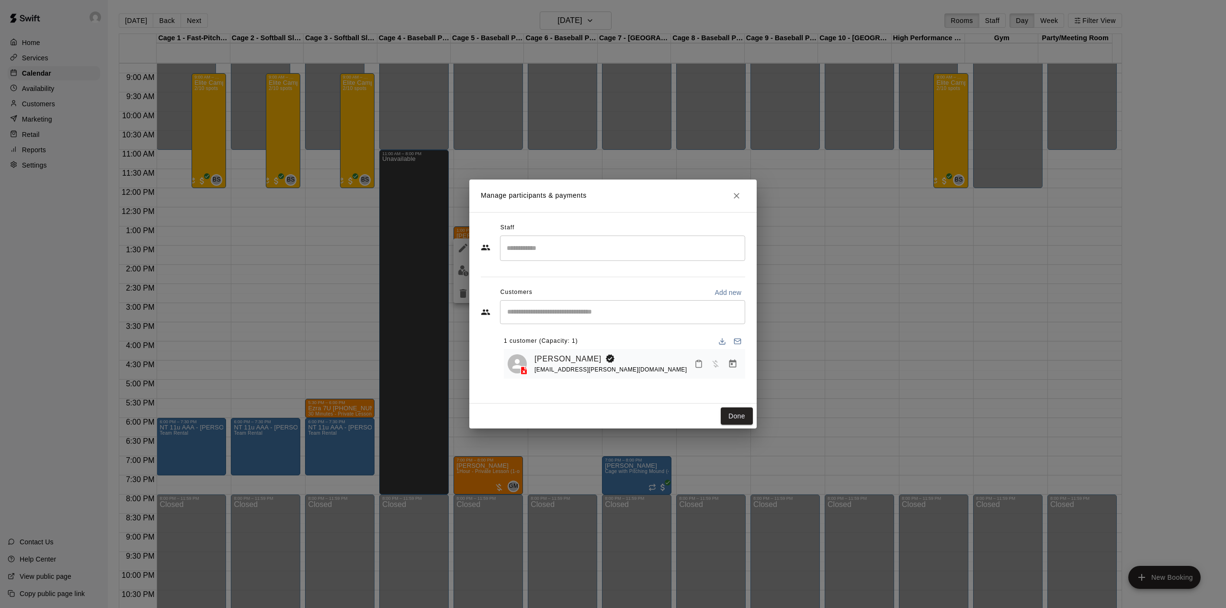
click at [541, 256] on input "Search staff" at bounding box center [622, 248] width 236 height 17
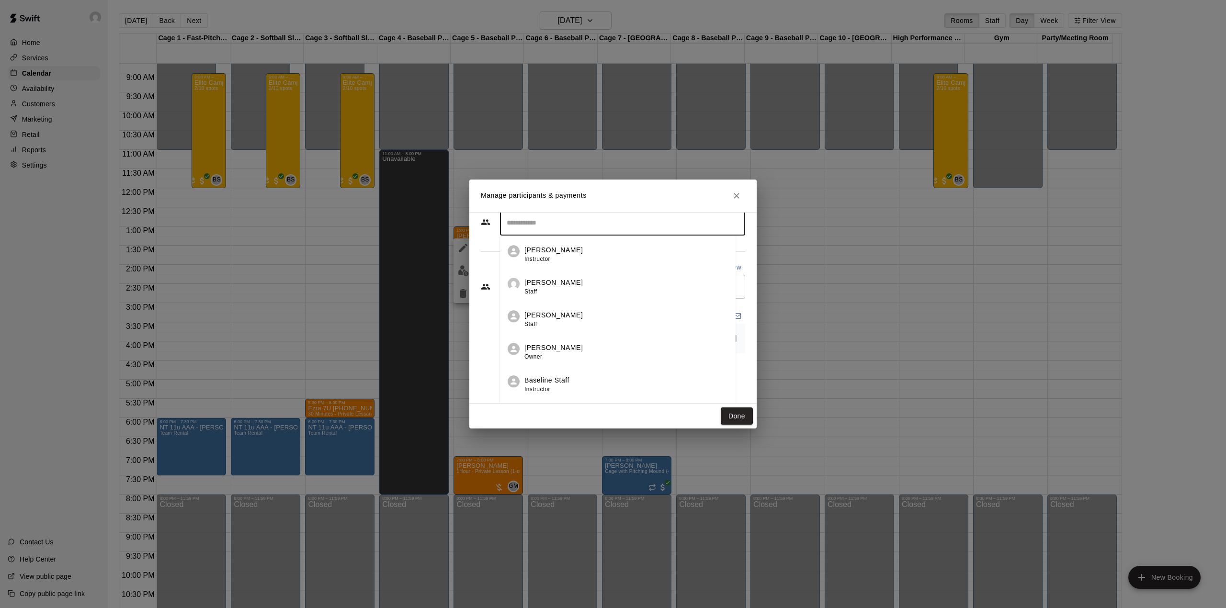
scroll to position [53, 0]
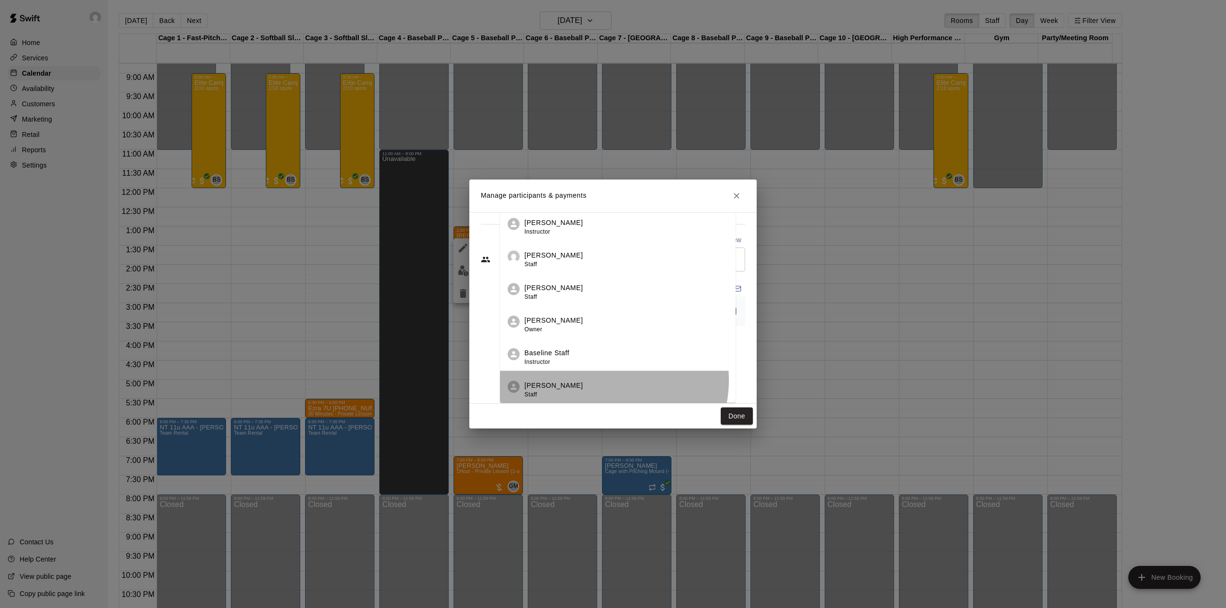
click at [601, 381] on div "[PERSON_NAME] Staff" at bounding box center [625, 390] width 203 height 19
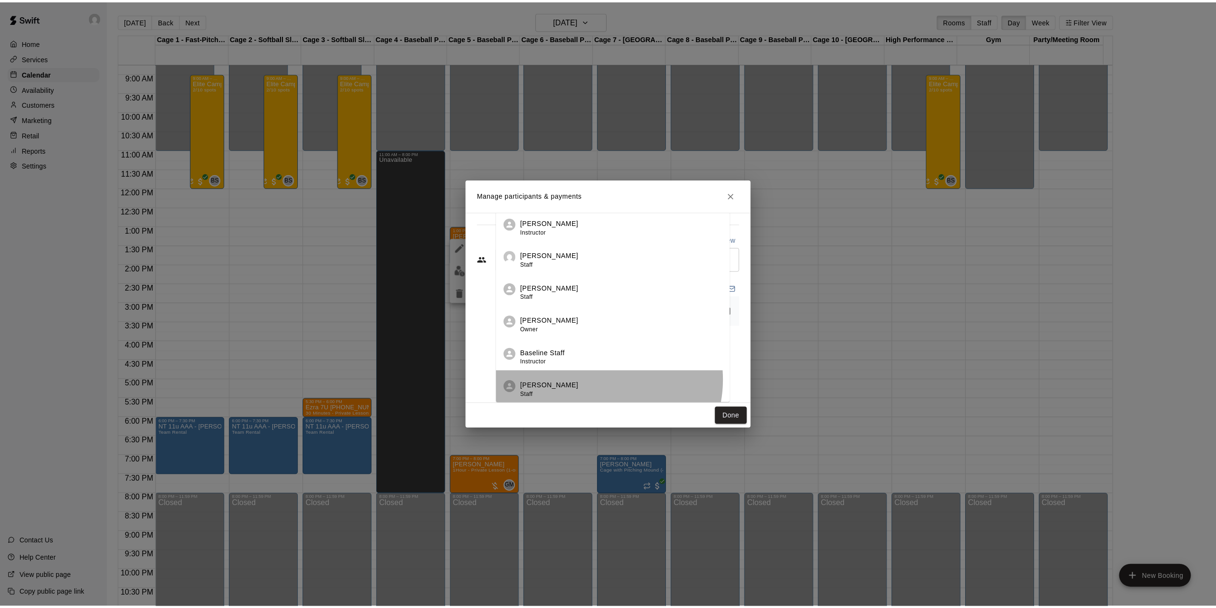
scroll to position [0, 0]
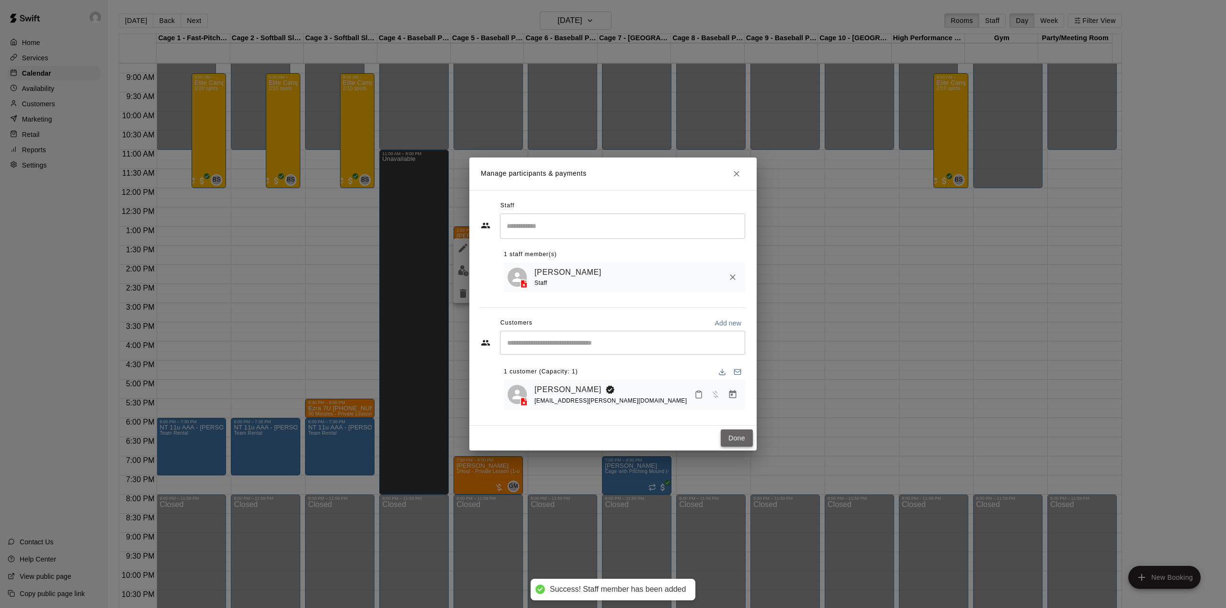
click at [730, 434] on button "Done" at bounding box center [736, 438] width 32 height 18
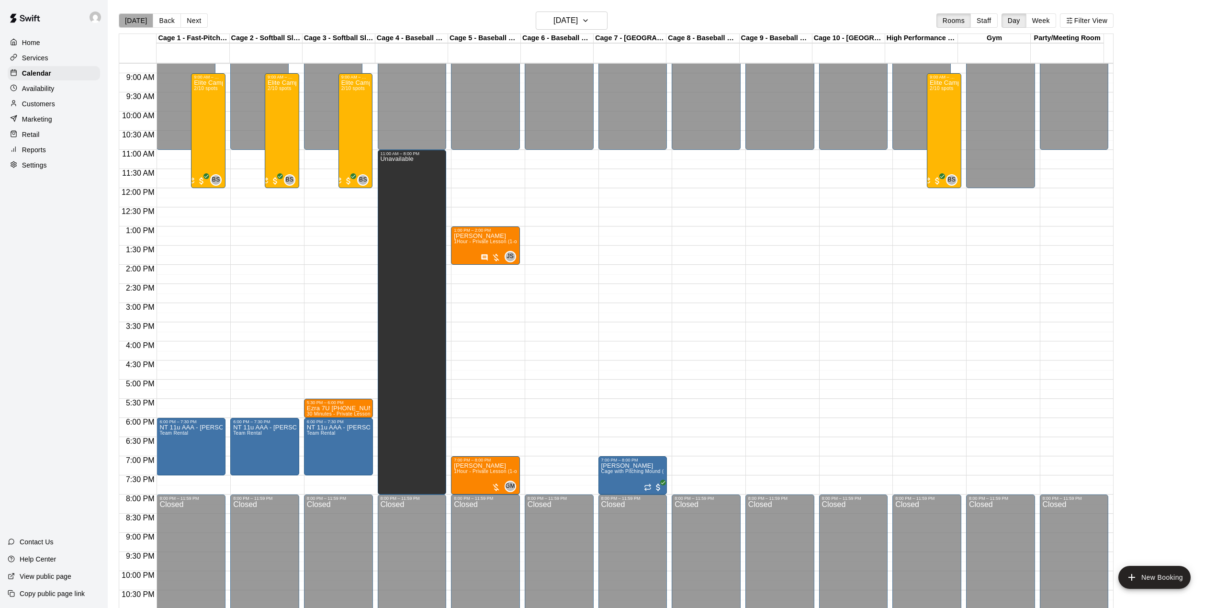
click at [143, 22] on button "[DATE]" at bounding box center [136, 20] width 34 height 14
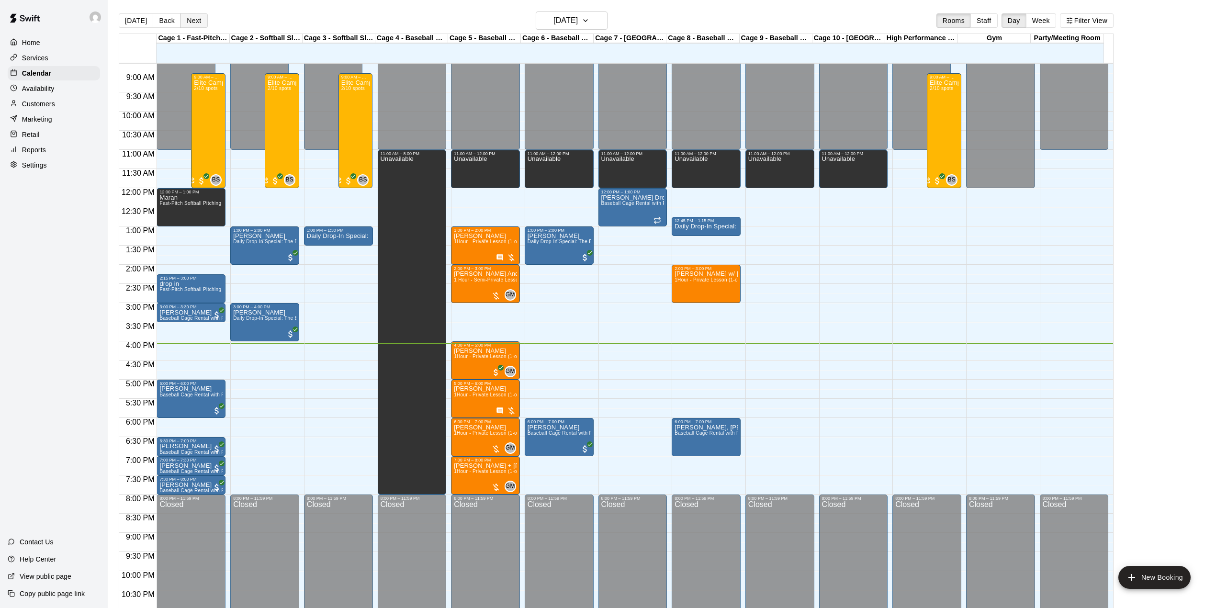
click at [189, 19] on button "Next" at bounding box center [193, 20] width 27 height 14
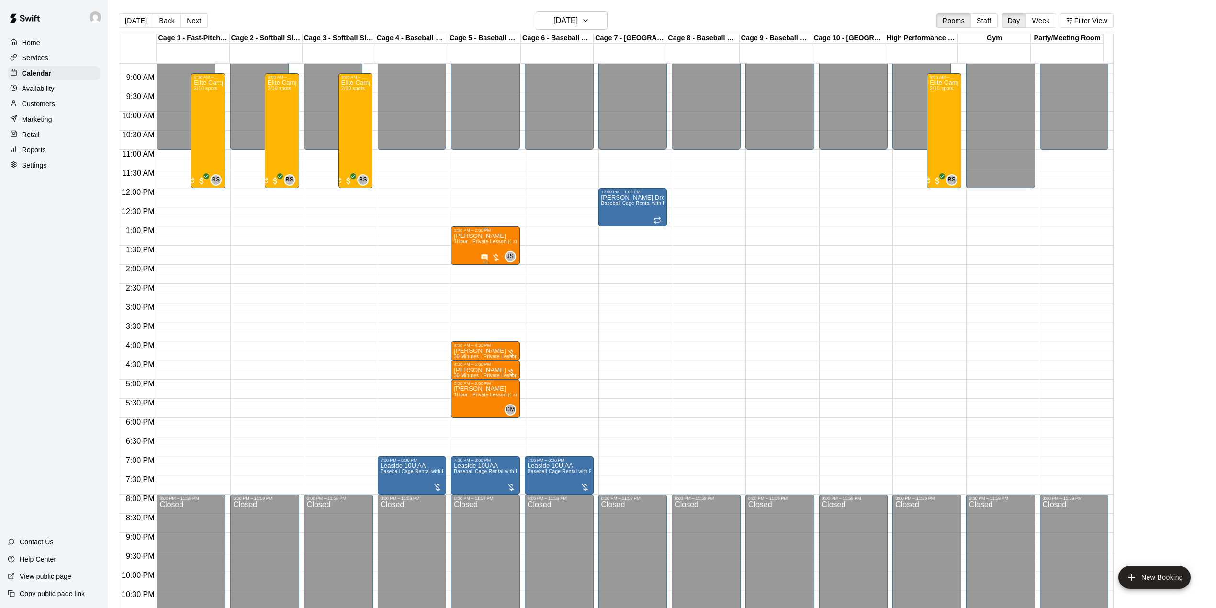
click at [477, 248] on div "[PERSON_NAME] 1Hour - Private Lesson (1-on-1)" at bounding box center [485, 537] width 63 height 608
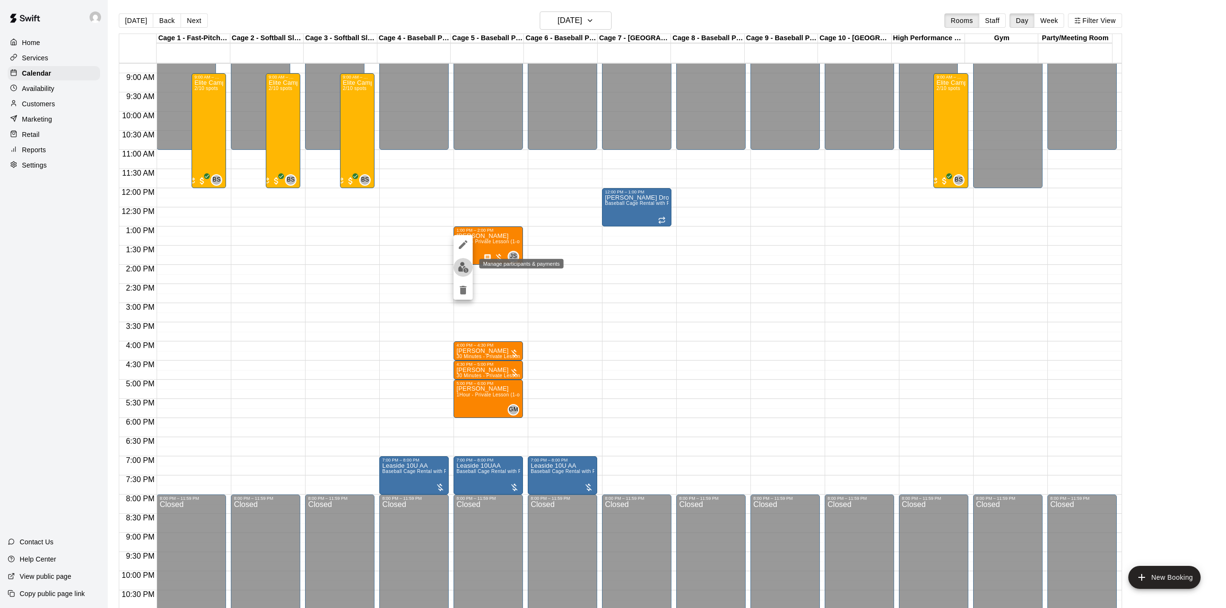
click at [456, 271] on button "edit" at bounding box center [462, 267] width 19 height 19
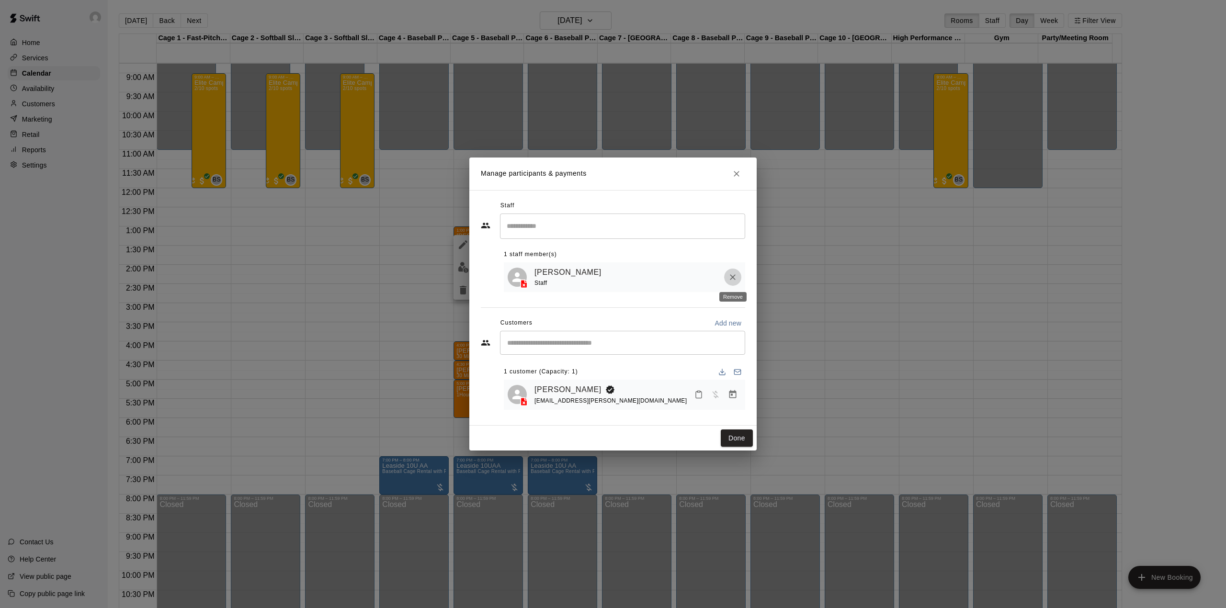
click at [730, 280] on icon "Remove" at bounding box center [733, 277] width 10 height 10
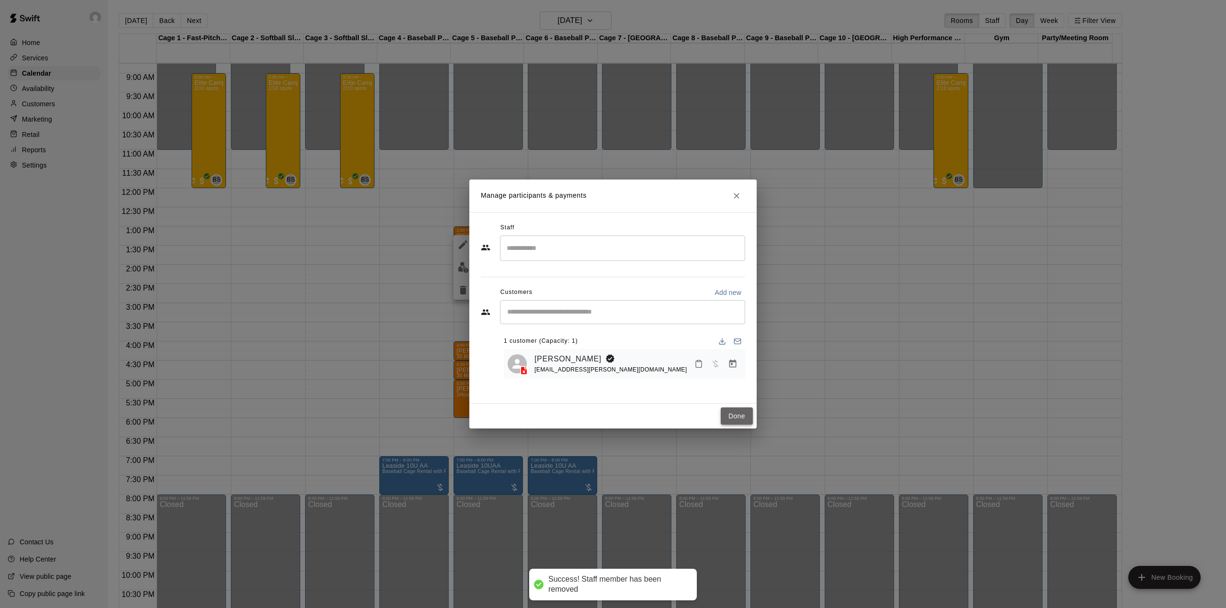
click at [736, 412] on button "Done" at bounding box center [736, 416] width 32 height 18
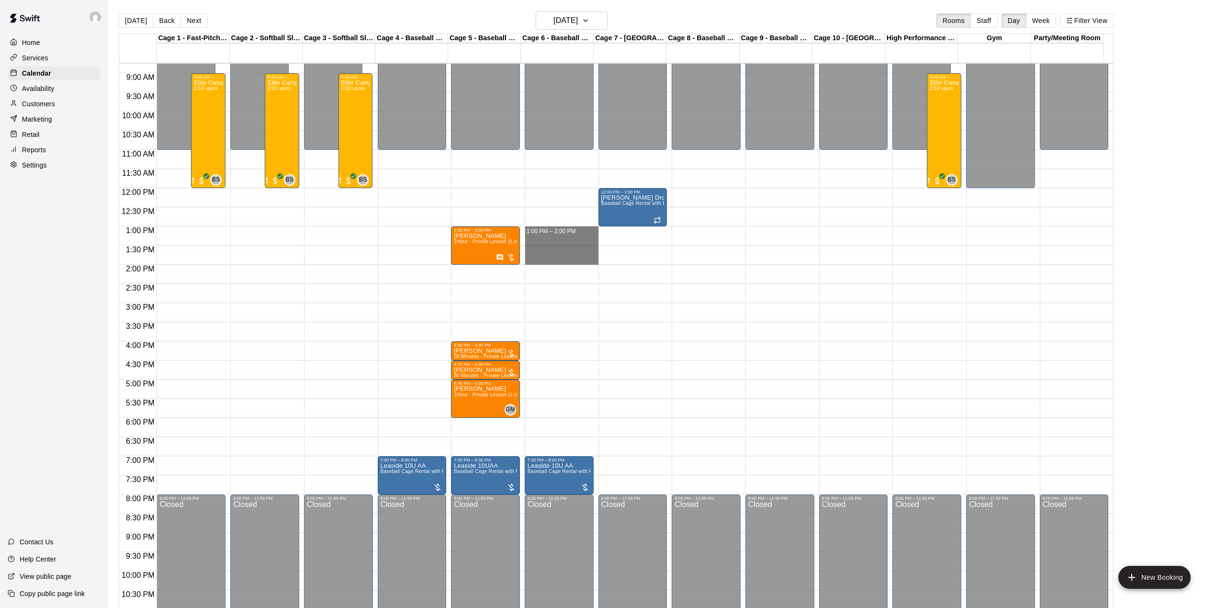
drag, startPoint x: 585, startPoint y: 231, endPoint x: 585, endPoint y: 259, distance: 27.8
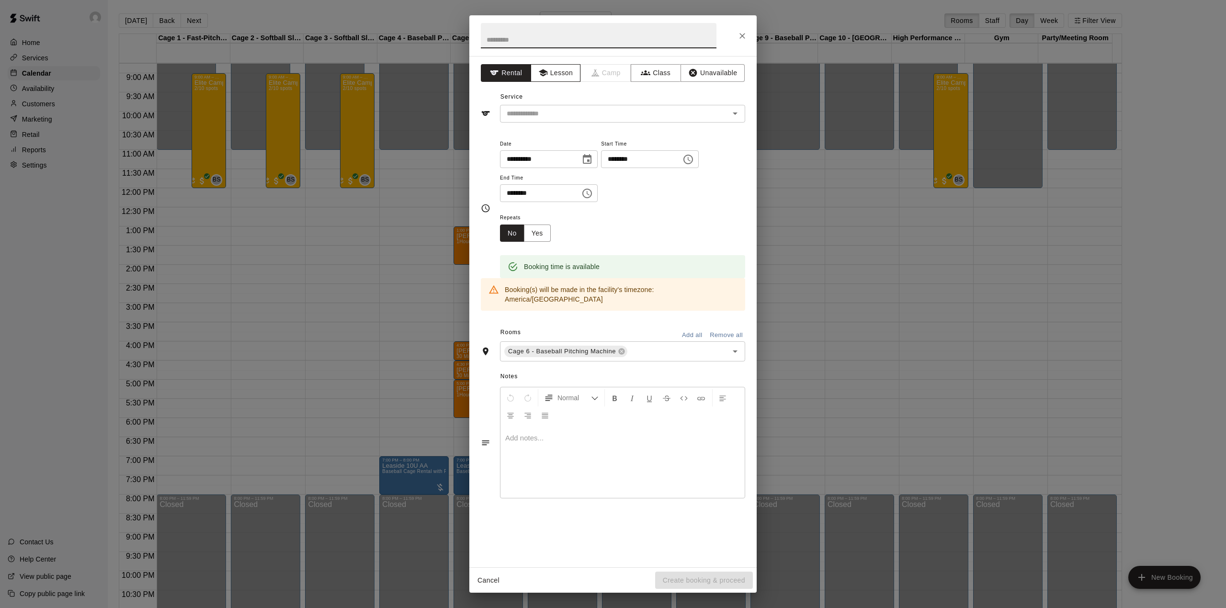
click at [565, 71] on button "Lesson" at bounding box center [555, 73] width 50 height 18
click at [566, 110] on input "text" at bounding box center [608, 114] width 211 height 12
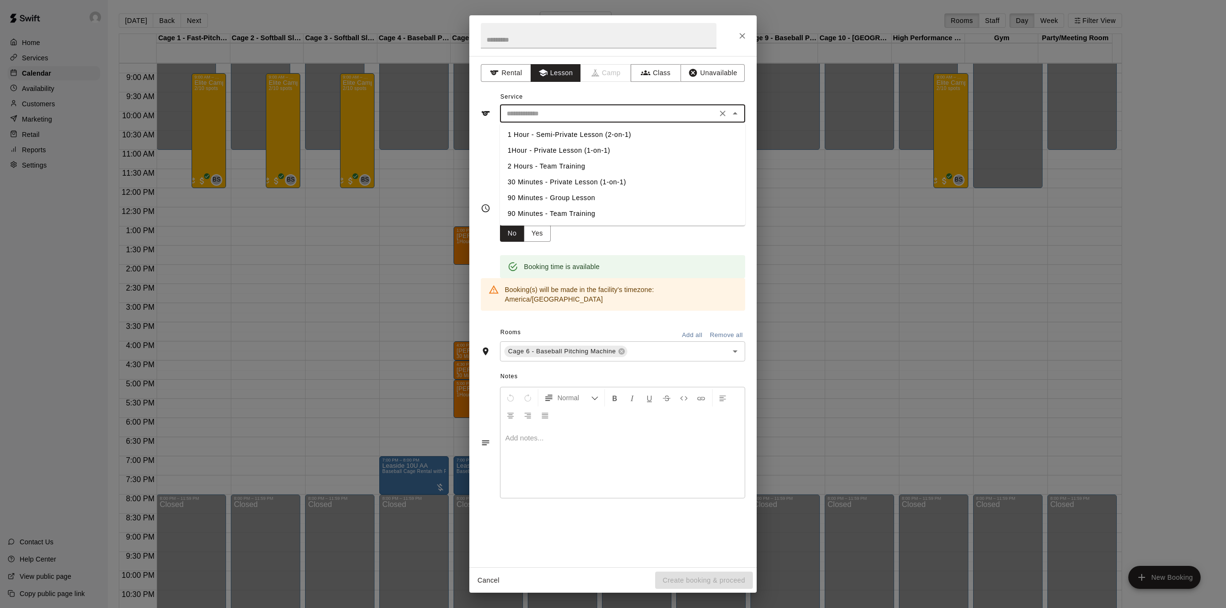
click at [575, 153] on li "1Hour - Private Lesson (1-on-1)" at bounding box center [622, 151] width 245 height 16
type input "**********"
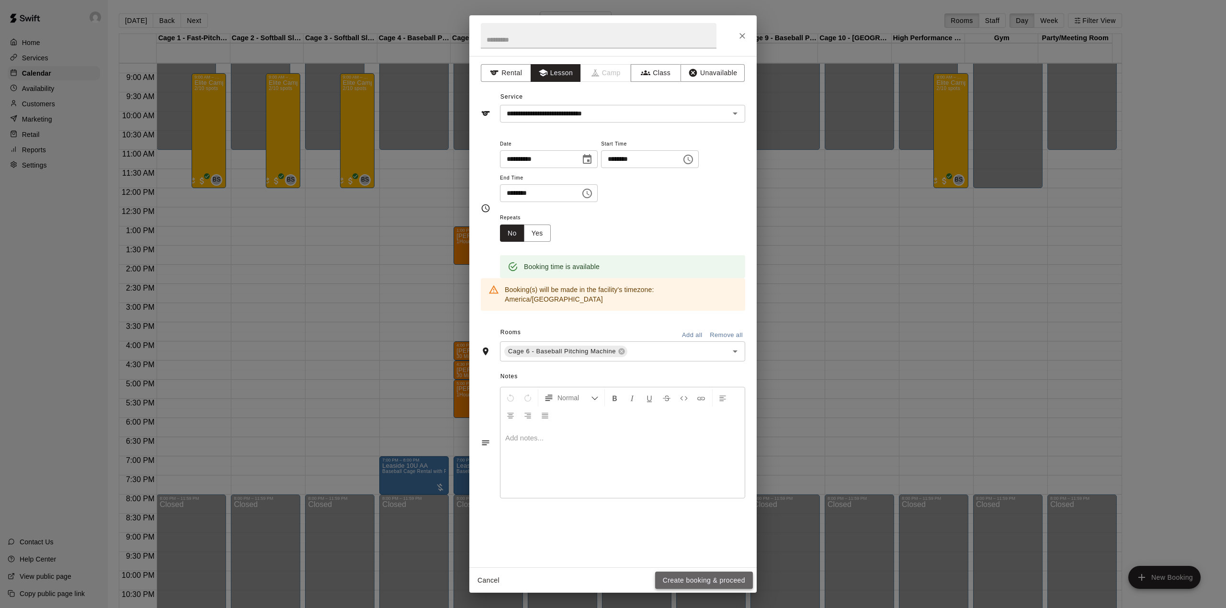
click at [687, 582] on button "Create booking & proceed" at bounding box center [704, 581] width 98 height 18
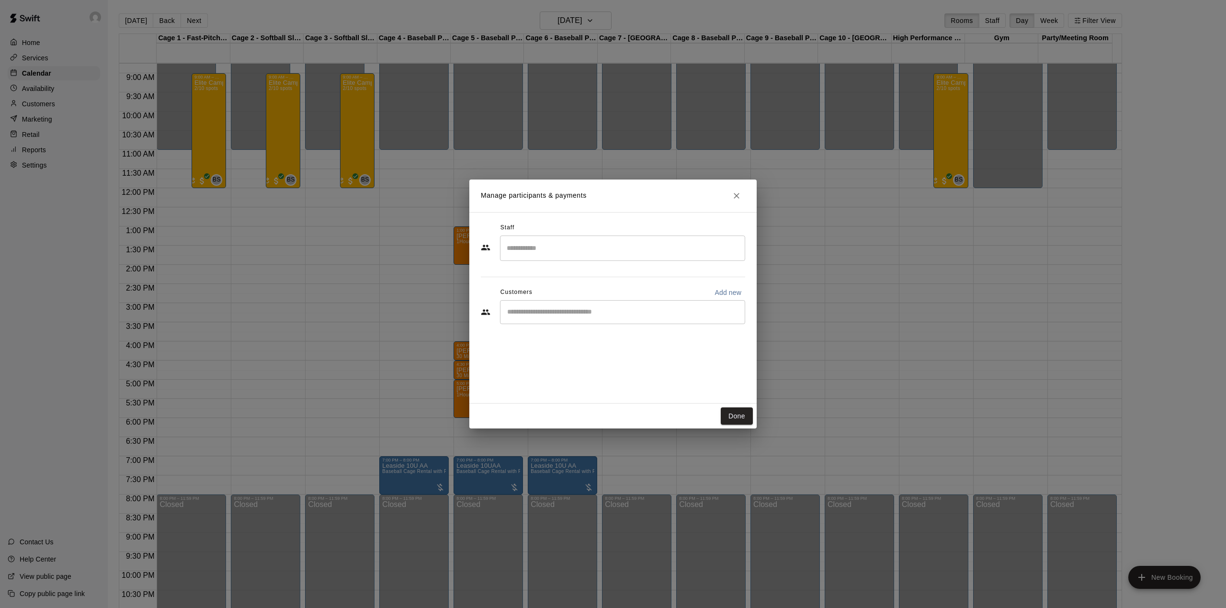
click at [540, 307] on input "Start typing to search customers..." at bounding box center [622, 312] width 236 height 10
type input "******"
click at [593, 344] on div "[PERSON_NAME] [EMAIL_ADDRESS][DOMAIN_NAME]" at bounding box center [632, 339] width 211 height 21
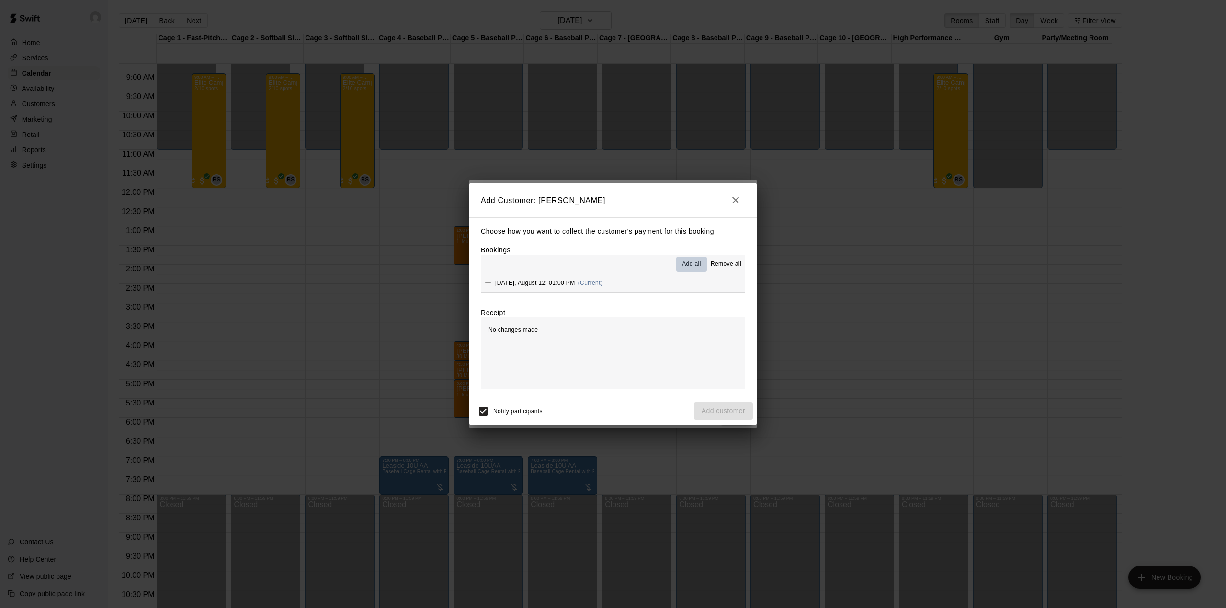
click at [699, 264] on span "Add all" at bounding box center [691, 264] width 19 height 10
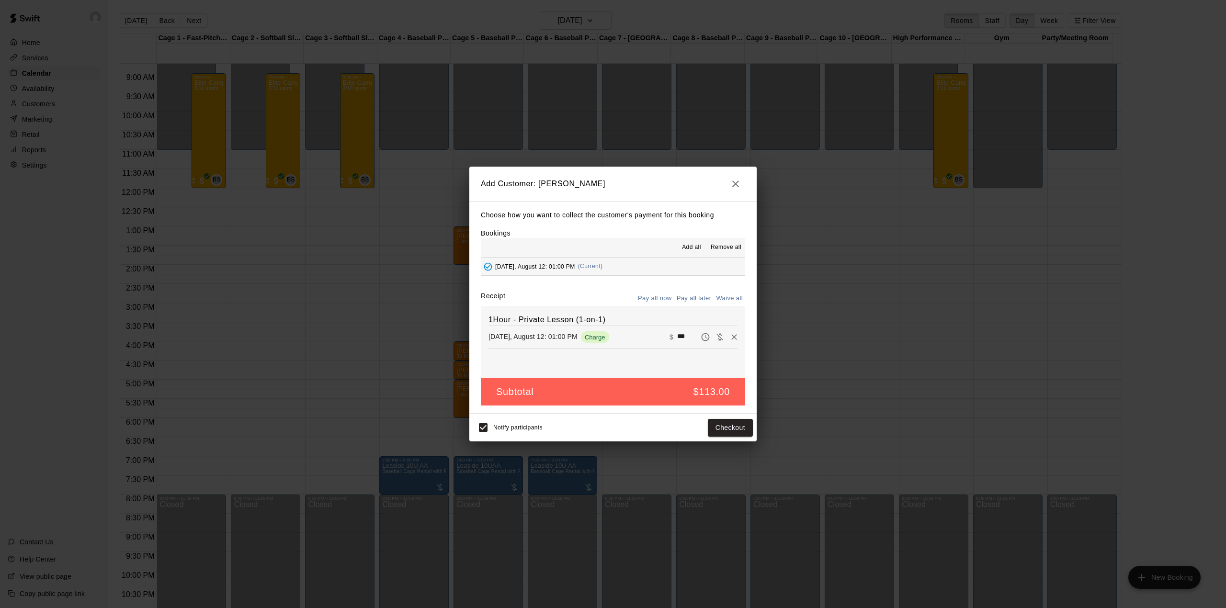
click at [701, 301] on button "Pay all later" at bounding box center [694, 298] width 40 height 15
click at [713, 424] on button "Add customer" at bounding box center [723, 428] width 59 height 18
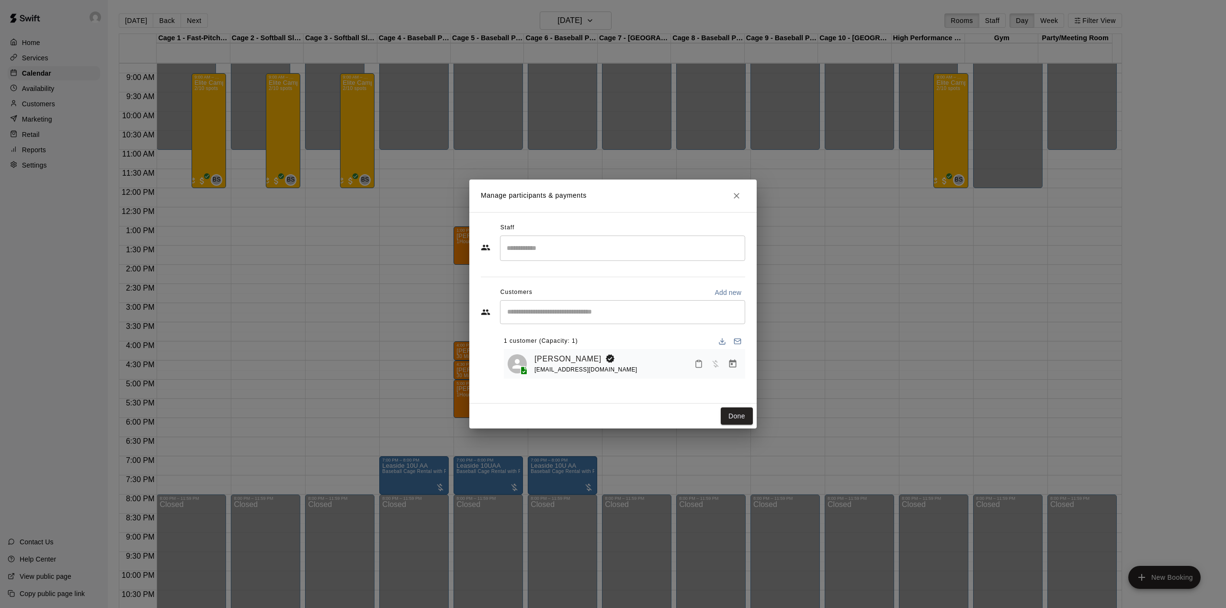
click at [534, 240] on input "Search staff" at bounding box center [622, 248] width 236 height 17
click at [556, 282] on div "[PERSON_NAME] Staff" at bounding box center [553, 280] width 58 height 19
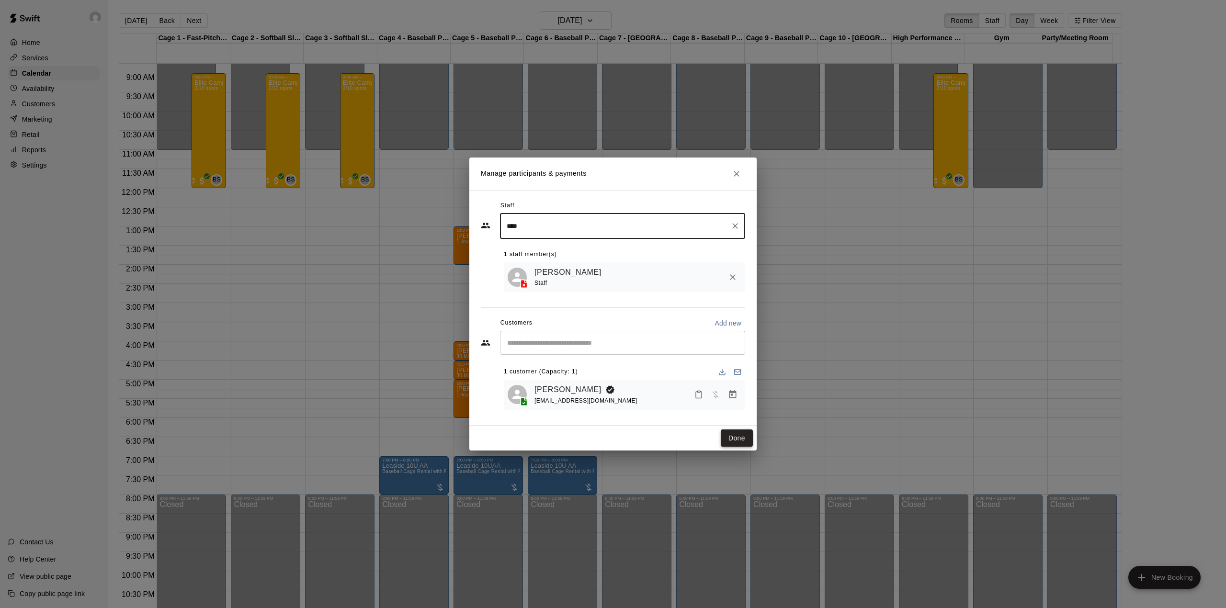
type input "****"
click at [742, 439] on button "Done" at bounding box center [736, 438] width 32 height 18
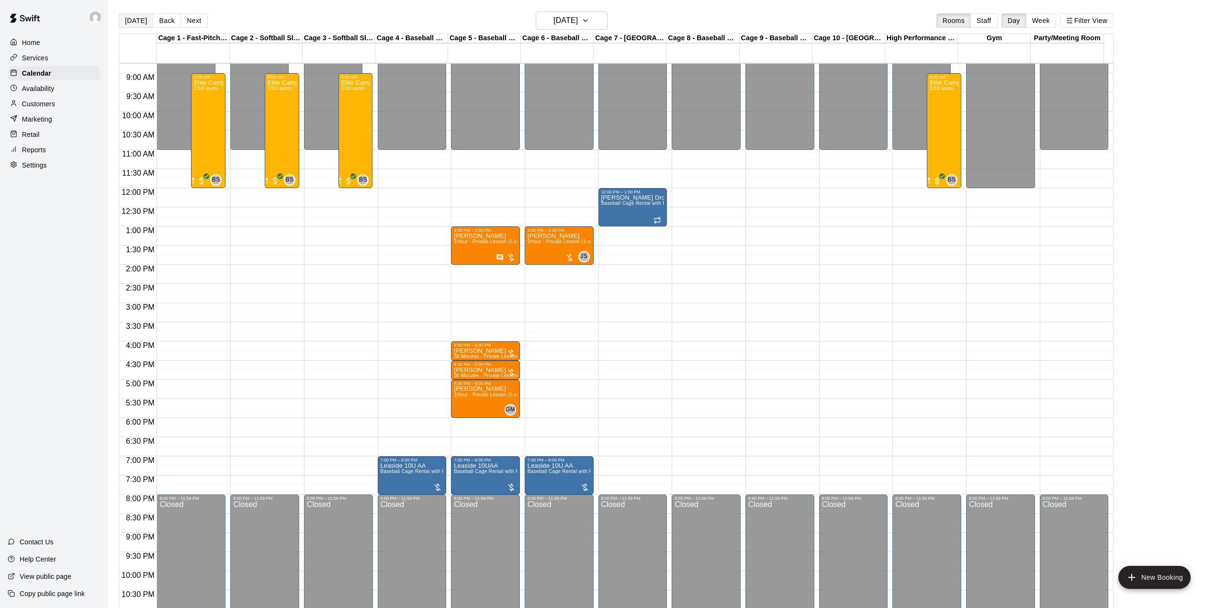
click at [124, 16] on button "[DATE]" at bounding box center [136, 20] width 34 height 14
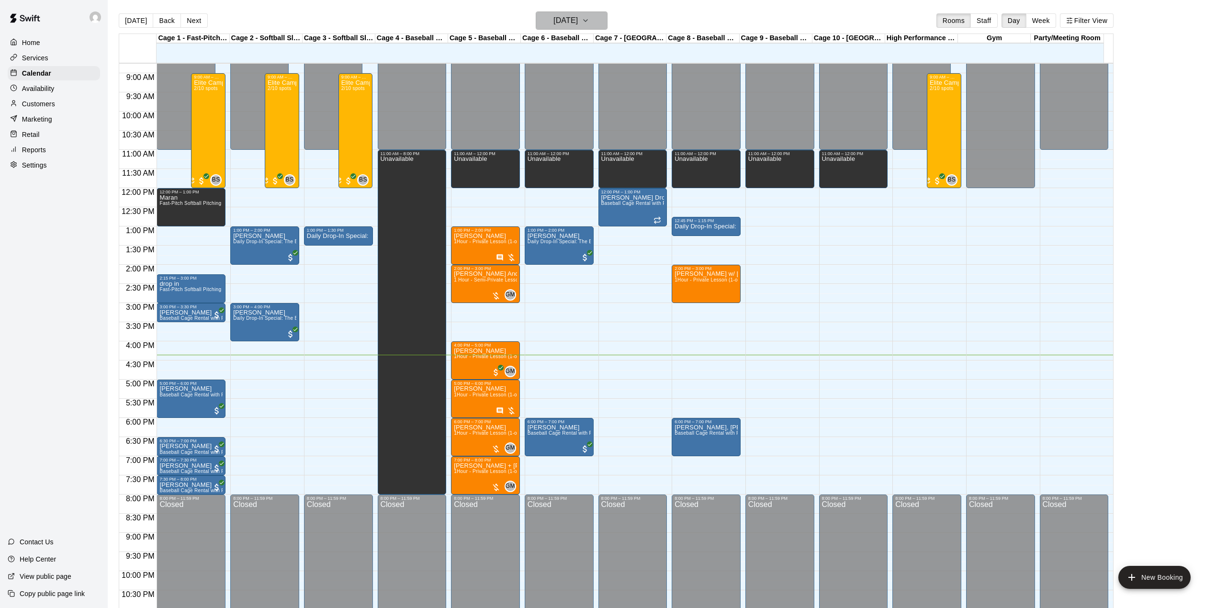
click at [596, 22] on button "[DATE]" at bounding box center [572, 20] width 72 height 18
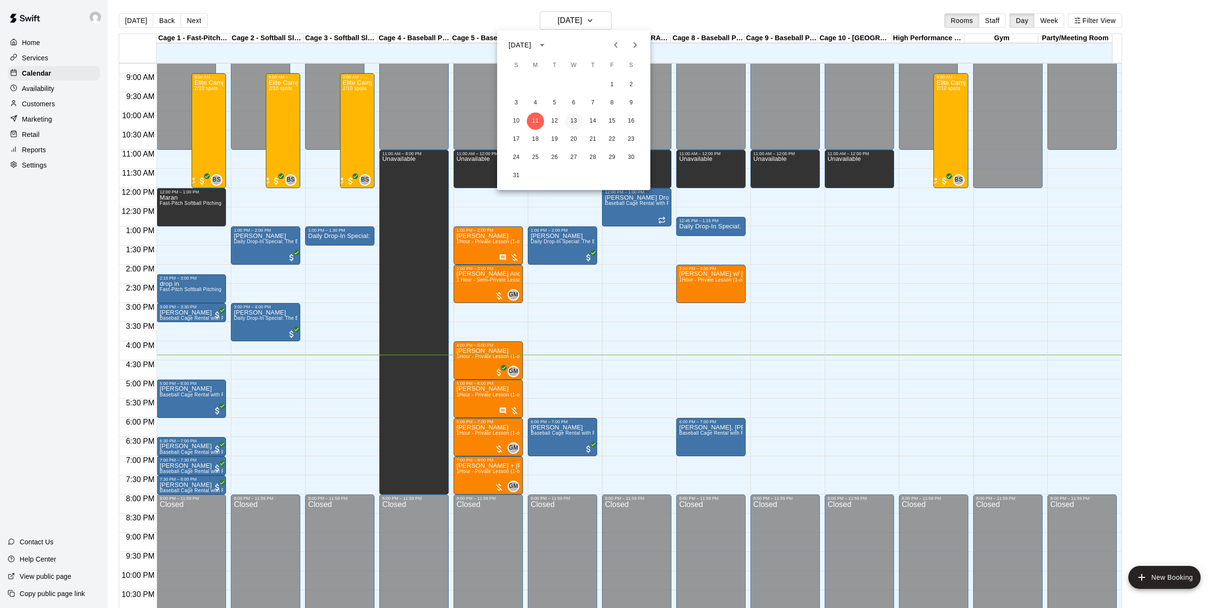
click at [574, 117] on button "13" at bounding box center [573, 121] width 17 height 17
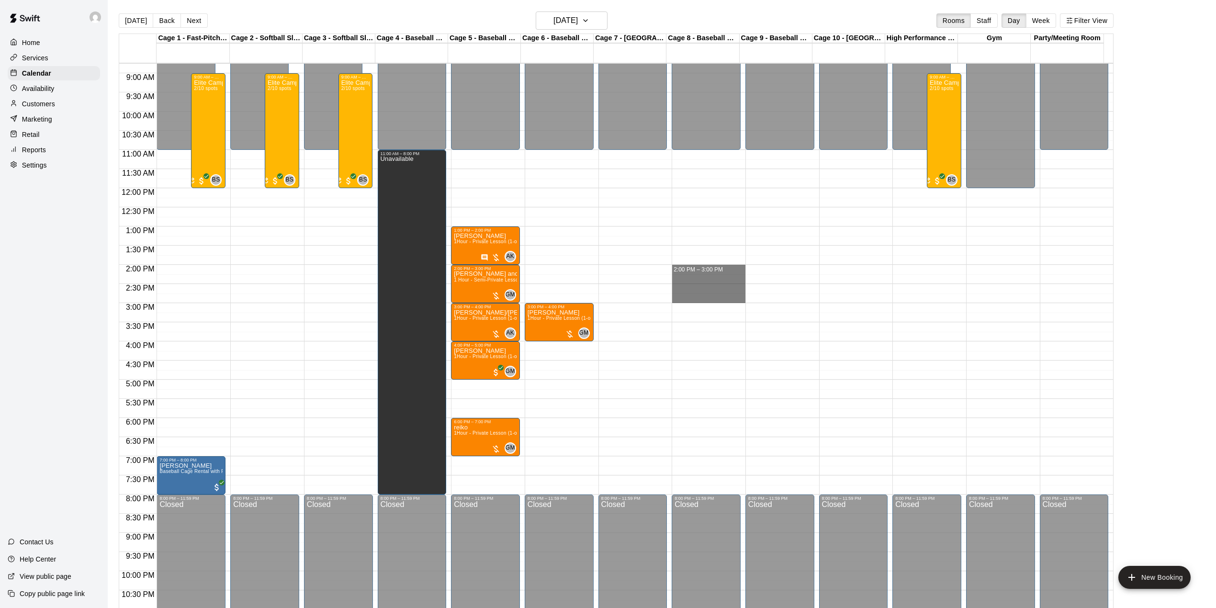
drag, startPoint x: 701, startPoint y: 269, endPoint x: 705, endPoint y: 303, distance: 34.6
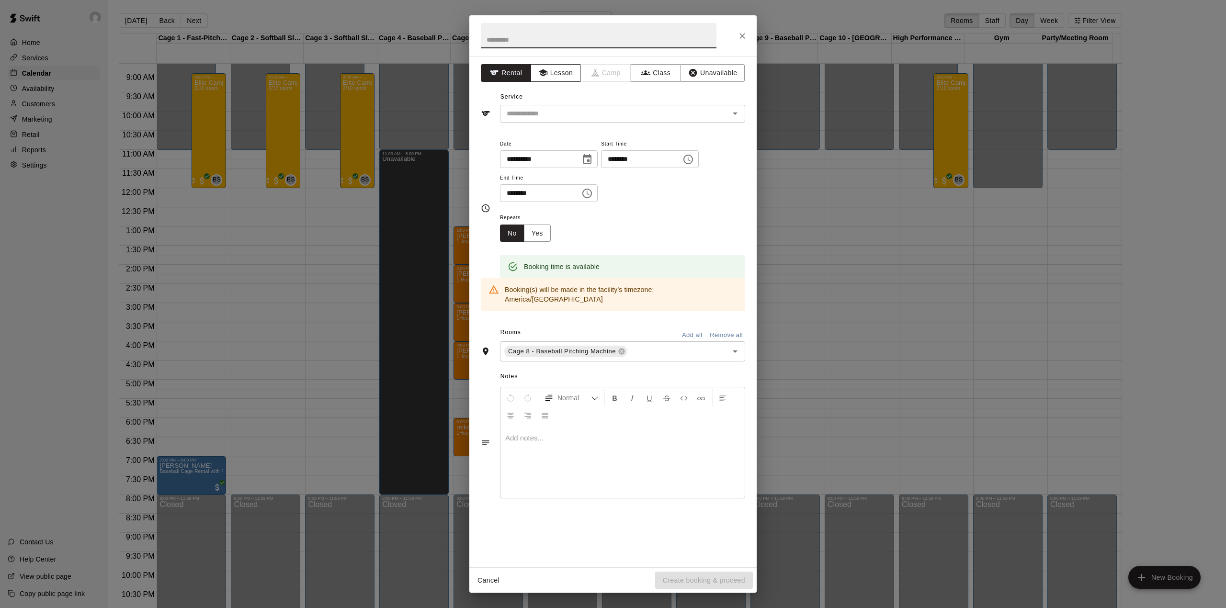
click at [571, 73] on button "Lesson" at bounding box center [555, 73] width 50 height 18
click at [600, 108] on input "text" at bounding box center [608, 114] width 211 height 12
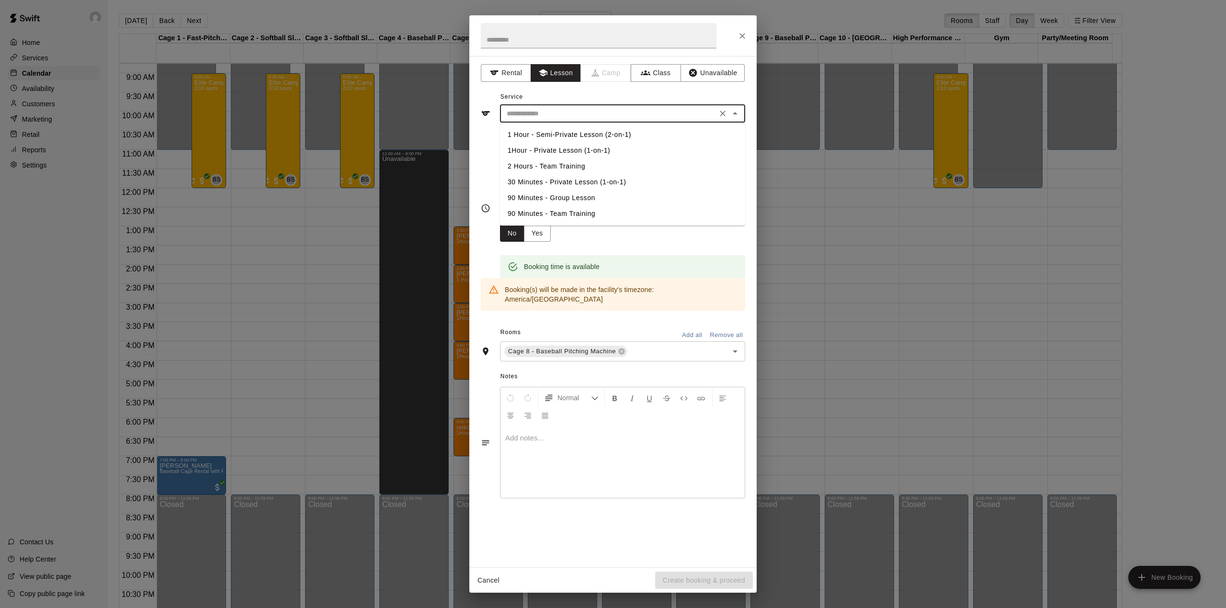
click at [586, 149] on li "1Hour - Private Lesson (1-on-1)" at bounding box center [622, 151] width 245 height 16
type input "**********"
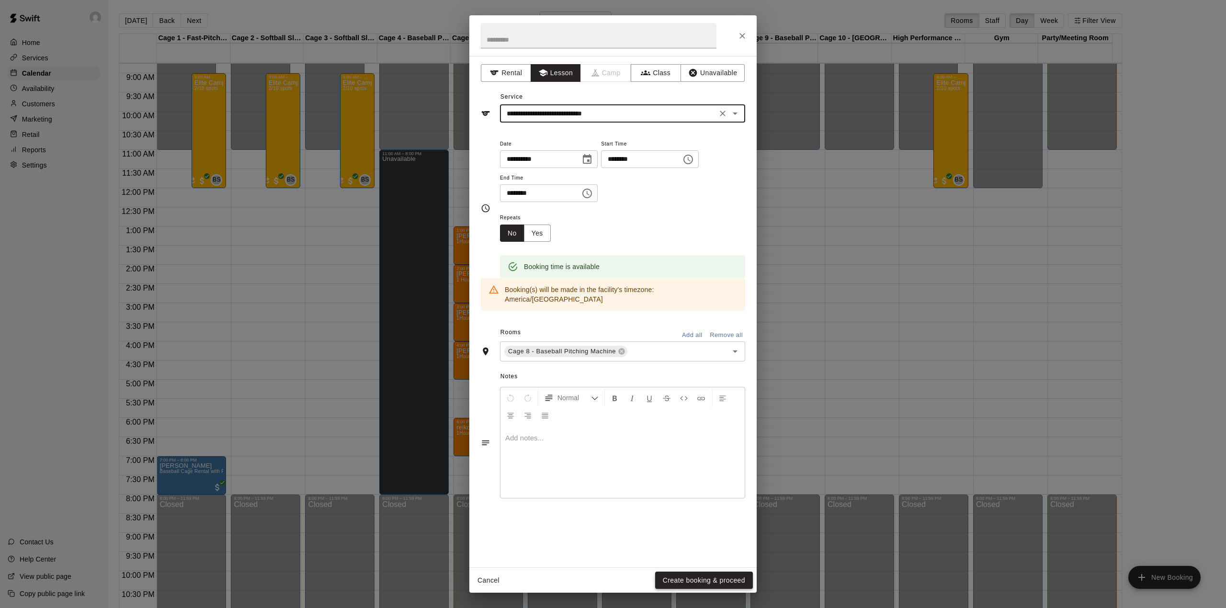
click at [694, 577] on button "Create booking & proceed" at bounding box center [704, 581] width 98 height 18
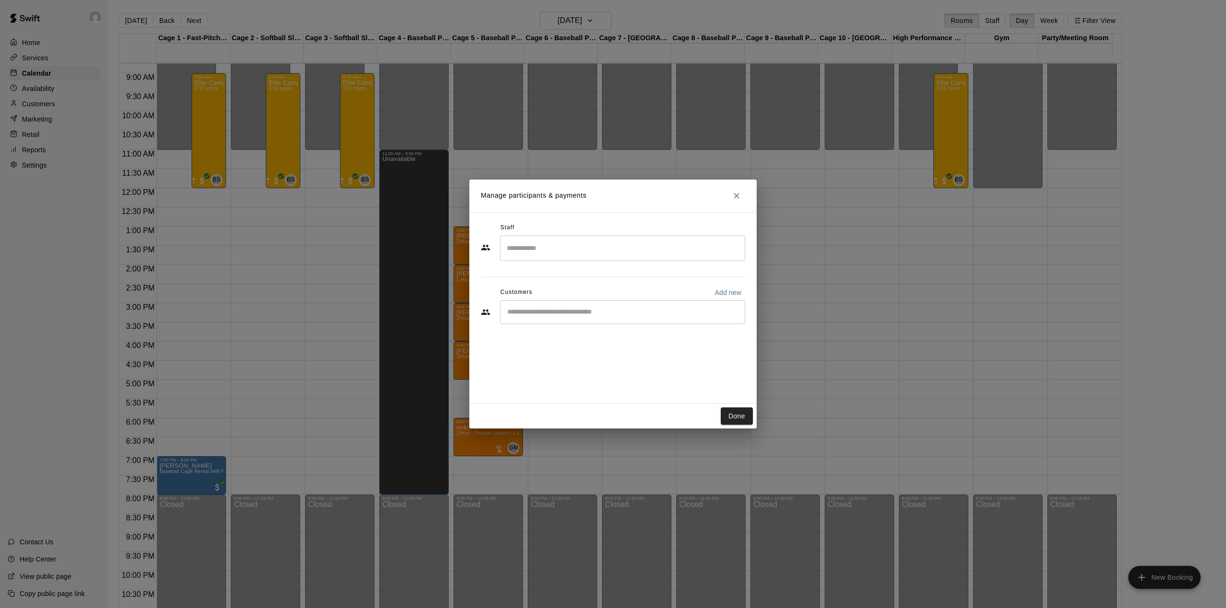
click at [548, 316] on input "Start typing to search customers..." at bounding box center [622, 312] width 236 height 10
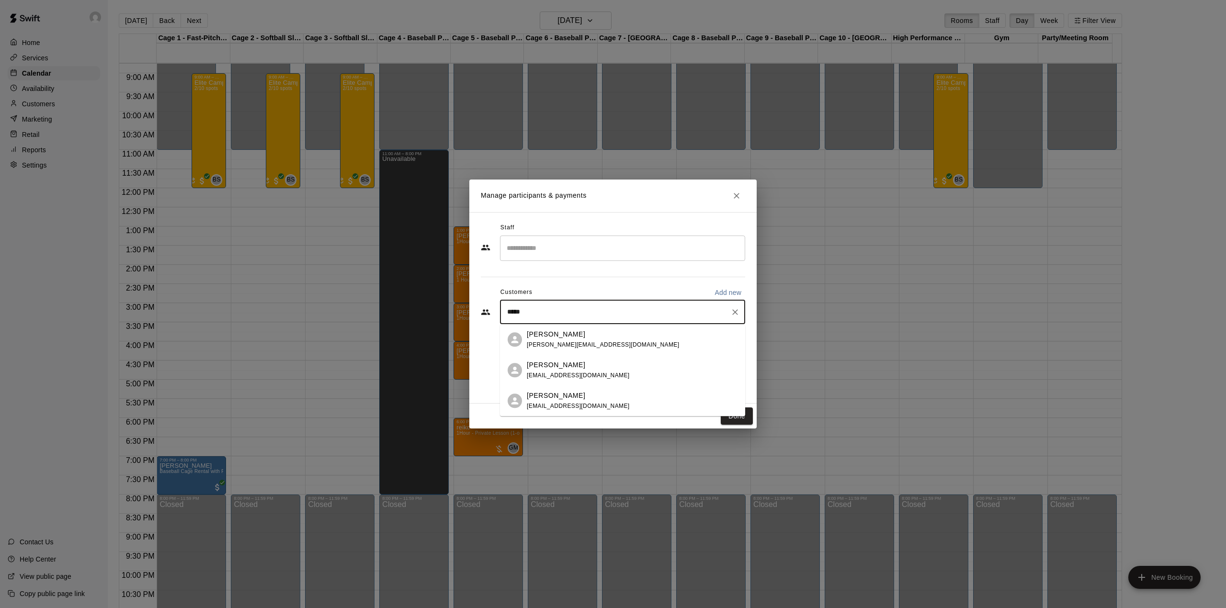
type input "*****"
click at [565, 399] on p "[PERSON_NAME]" at bounding box center [556, 396] width 58 height 10
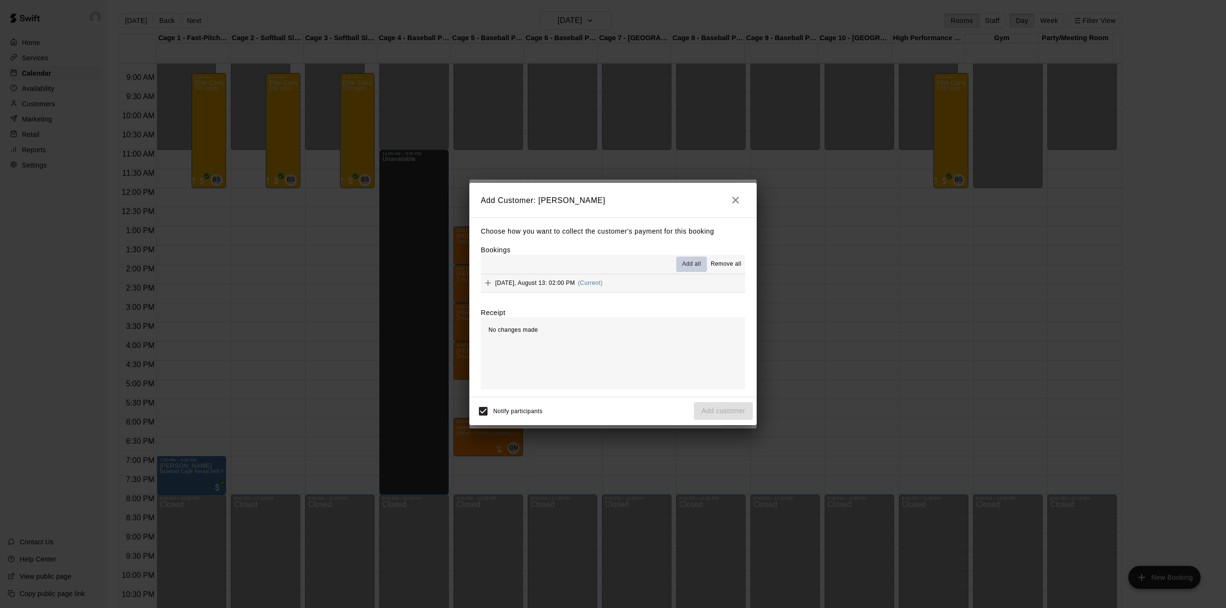
click at [687, 263] on span "Add all" at bounding box center [691, 264] width 19 height 10
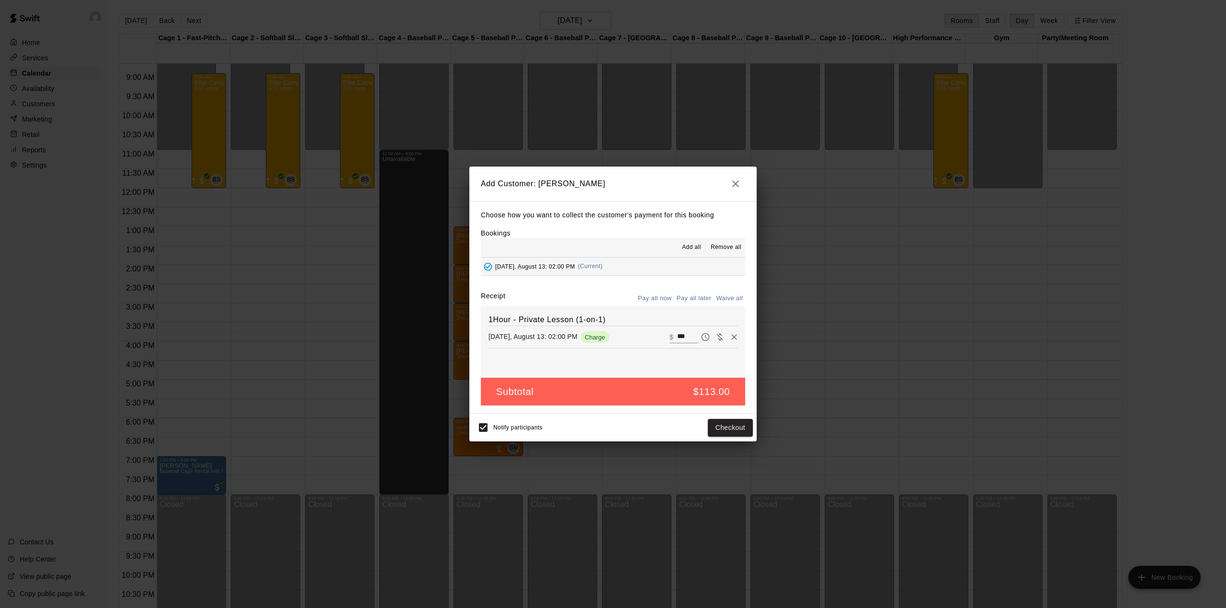
click at [687, 297] on button "Pay all later" at bounding box center [694, 298] width 40 height 15
click at [734, 425] on button "Add customer" at bounding box center [723, 428] width 59 height 18
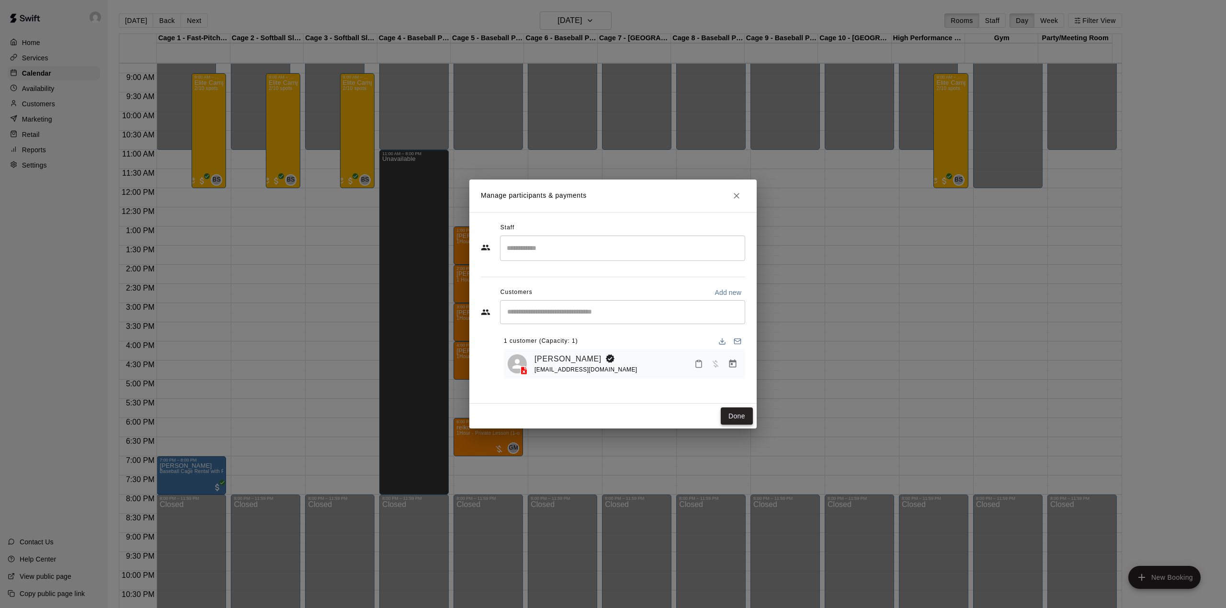
click at [724, 416] on button "Done" at bounding box center [736, 416] width 32 height 18
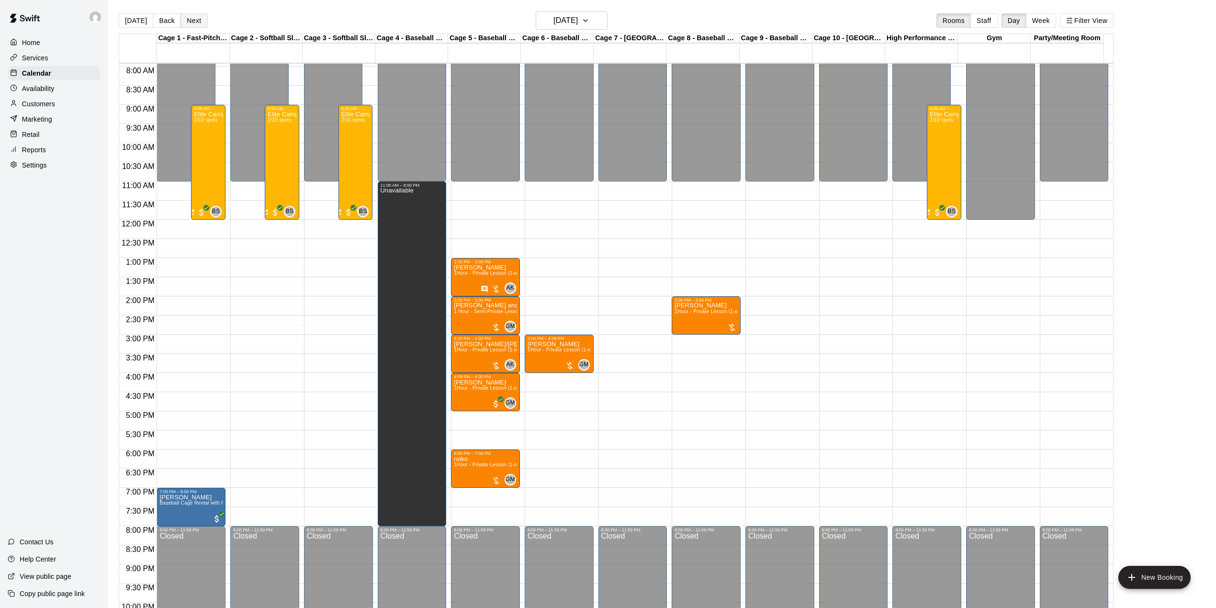
scroll to position [271, 0]
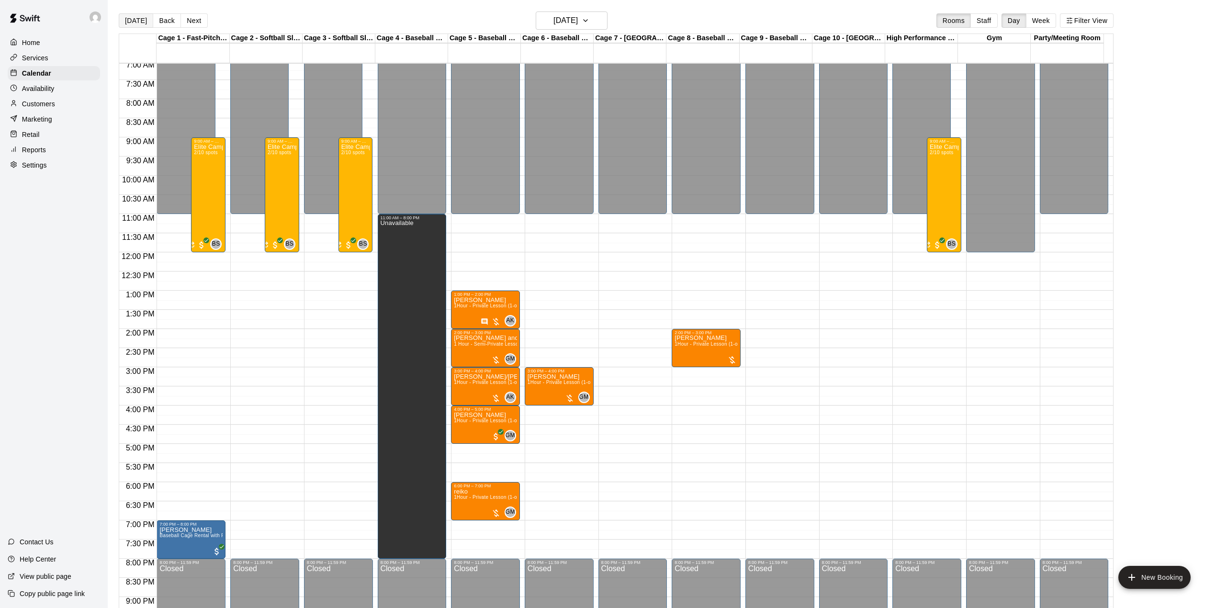
click at [139, 23] on button "[DATE]" at bounding box center [136, 20] width 34 height 14
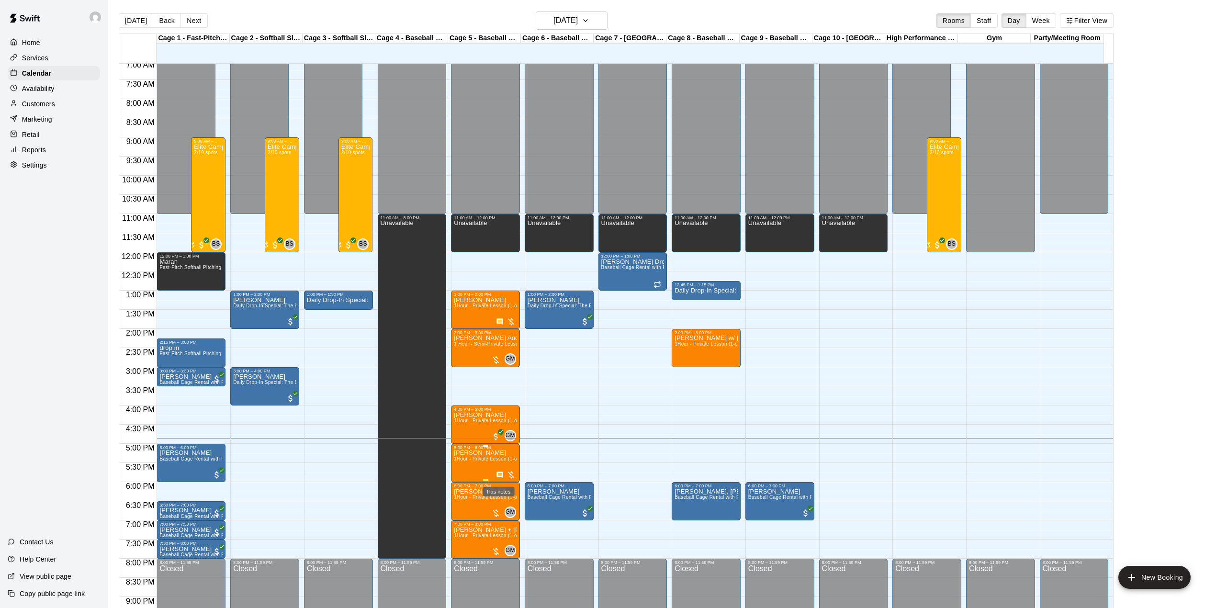
click at [498, 478] on icon "Has notes" at bounding box center [500, 475] width 8 height 8
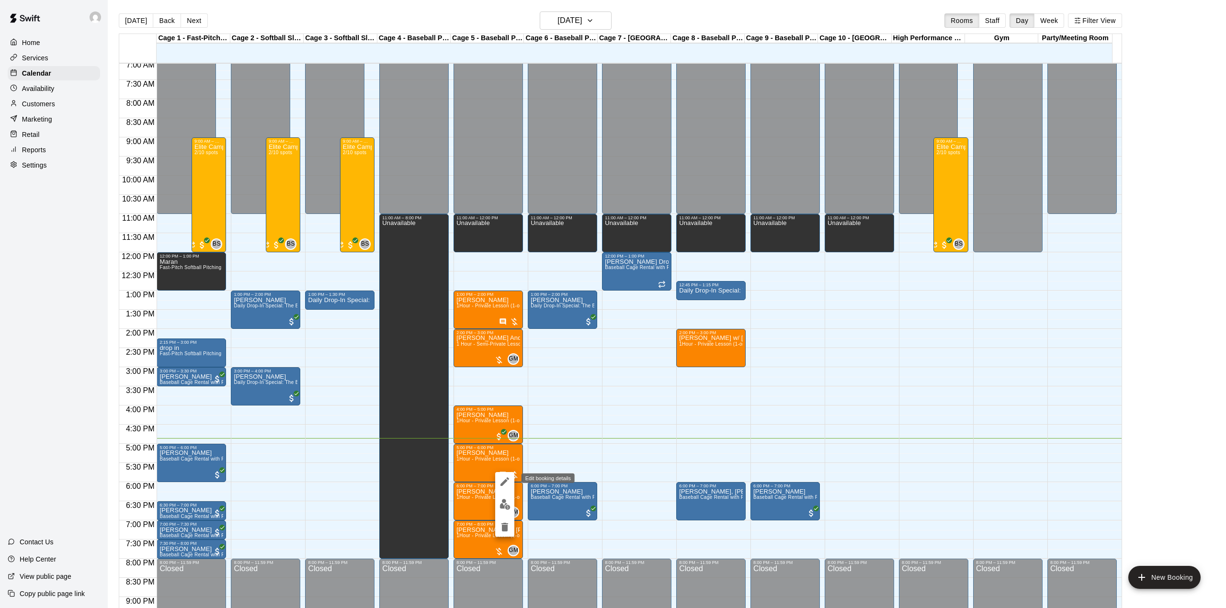
click at [507, 480] on icon "edit" at bounding box center [504, 481] width 11 height 11
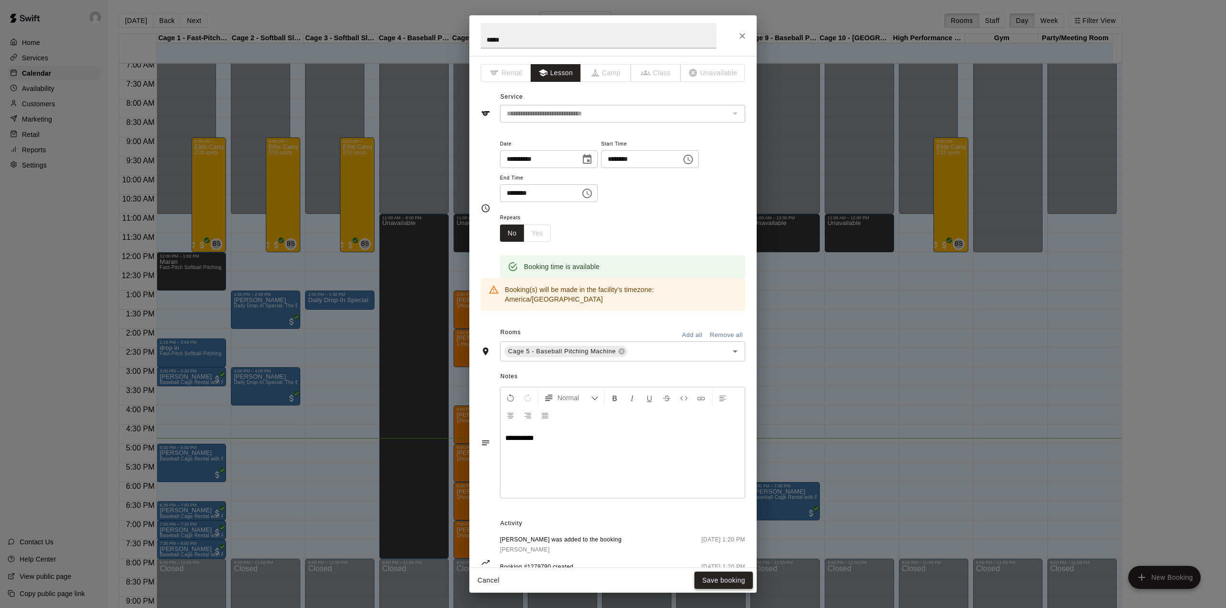
click at [713, 573] on button "Save booking" at bounding box center [723, 581] width 58 height 18
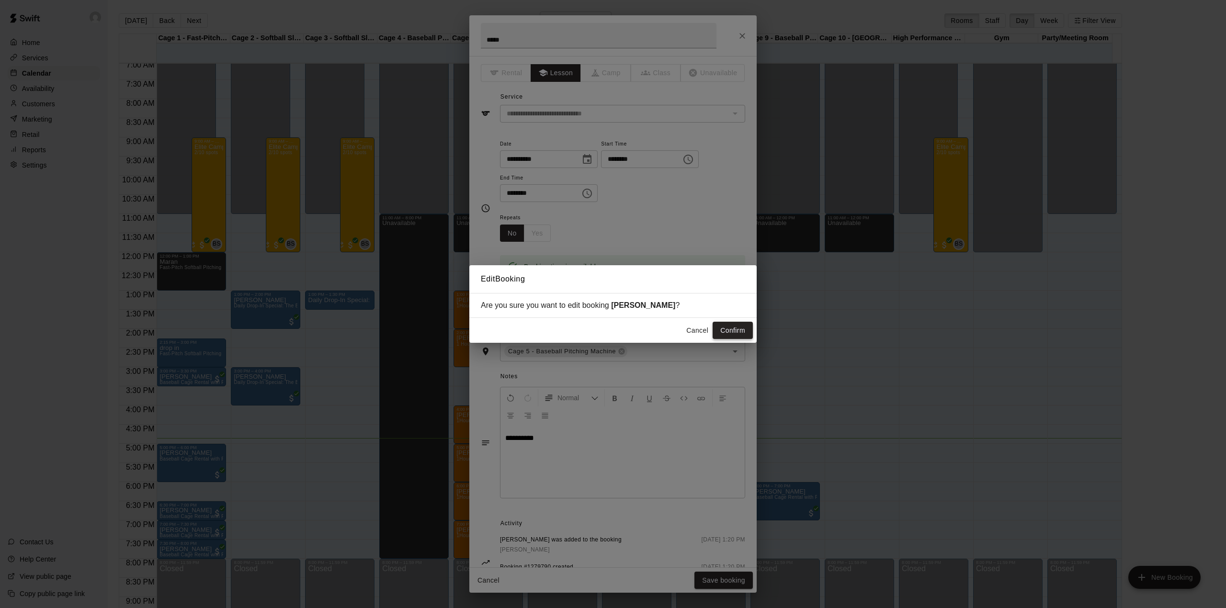
click at [722, 330] on button "Confirm" at bounding box center [732, 331] width 40 height 18
